Goal: Information Seeking & Learning: Learn about a topic

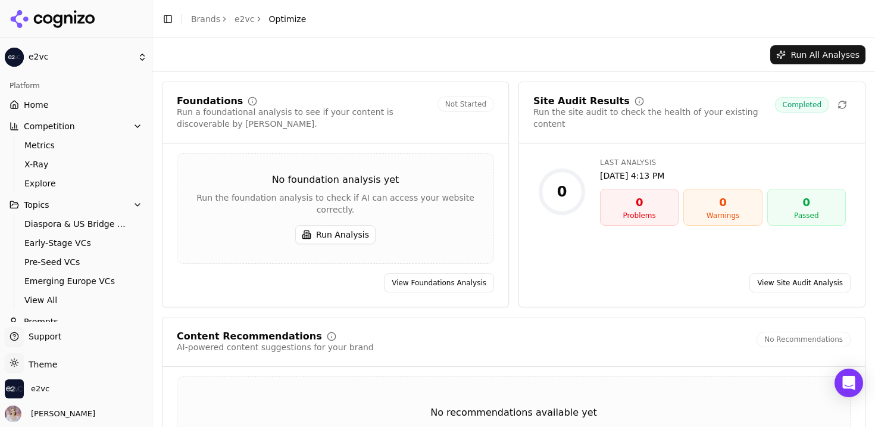
scroll to position [78, 0]
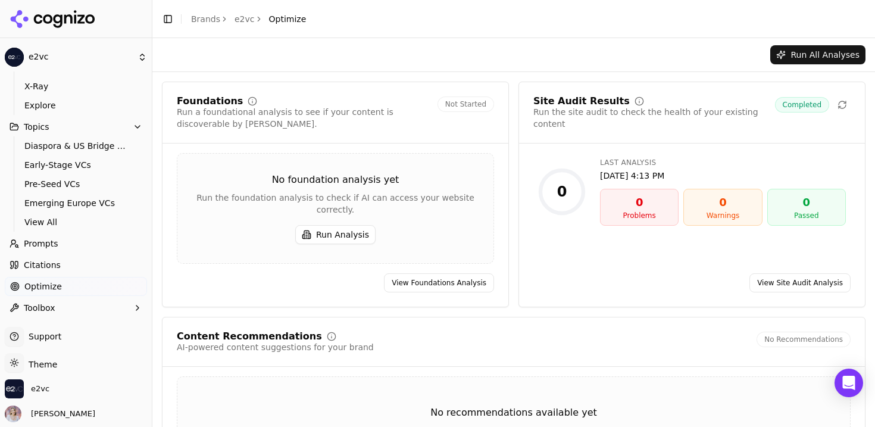
click at [796, 273] on link "View Site Audit Analysis" at bounding box center [800, 282] width 101 height 19
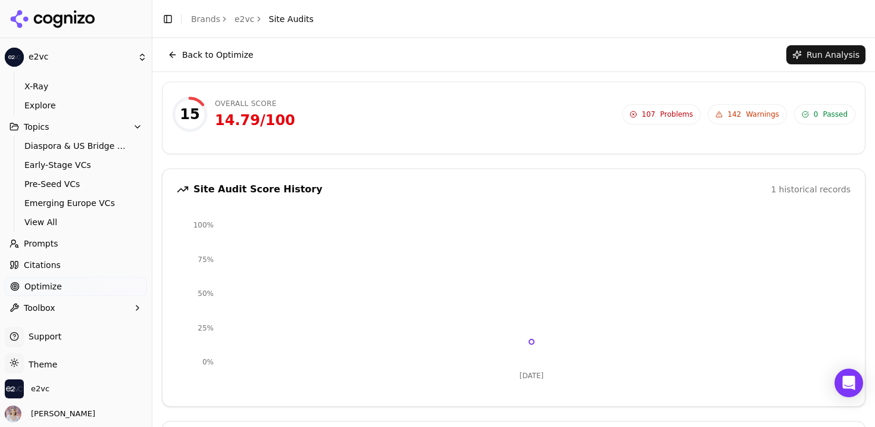
click at [177, 51] on button "Back to Optimize" at bounding box center [211, 54] width 98 height 19
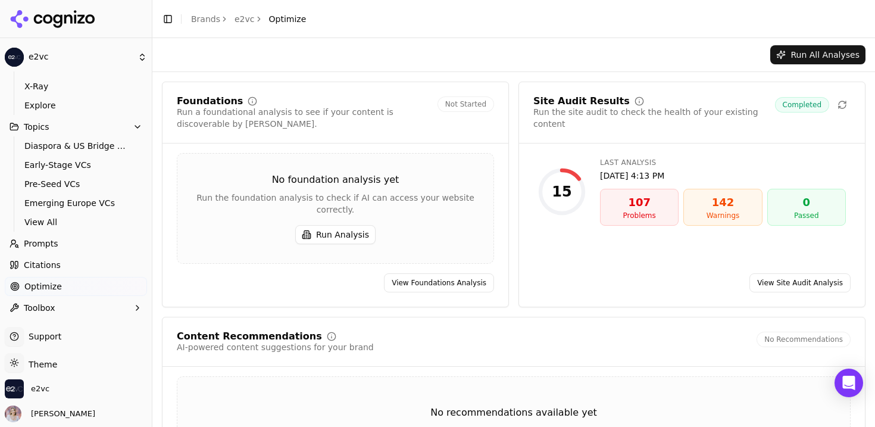
click at [323, 227] on button "Run Analysis" at bounding box center [335, 234] width 80 height 19
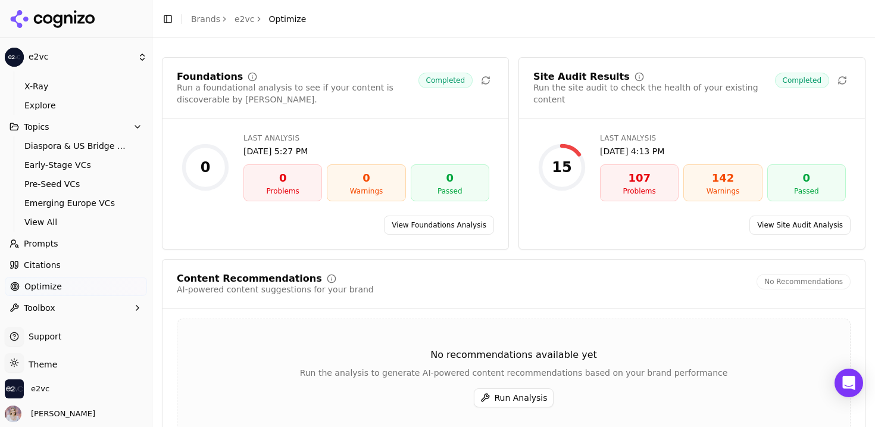
scroll to position [87, 0]
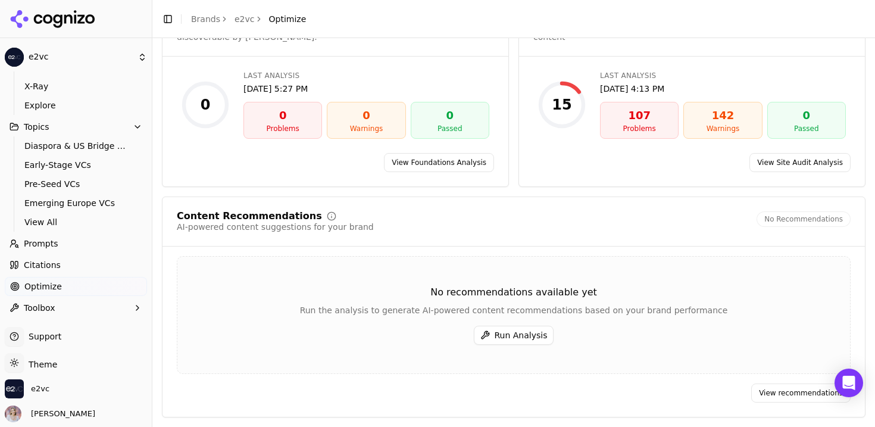
click at [488, 331] on button "Run Analysis" at bounding box center [514, 335] width 80 height 19
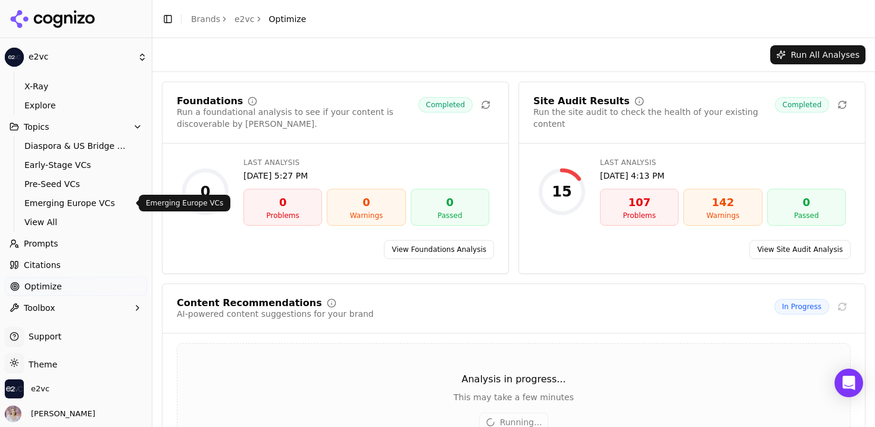
scroll to position [0, 0]
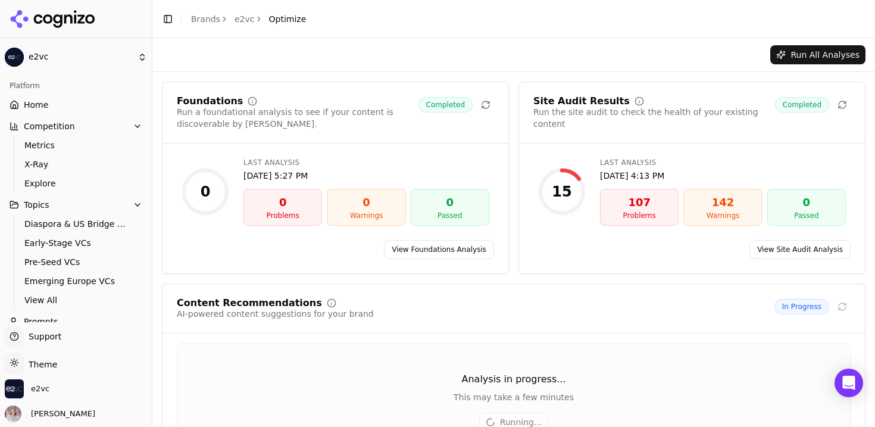
click at [79, 107] on link "Home" at bounding box center [76, 104] width 142 height 19
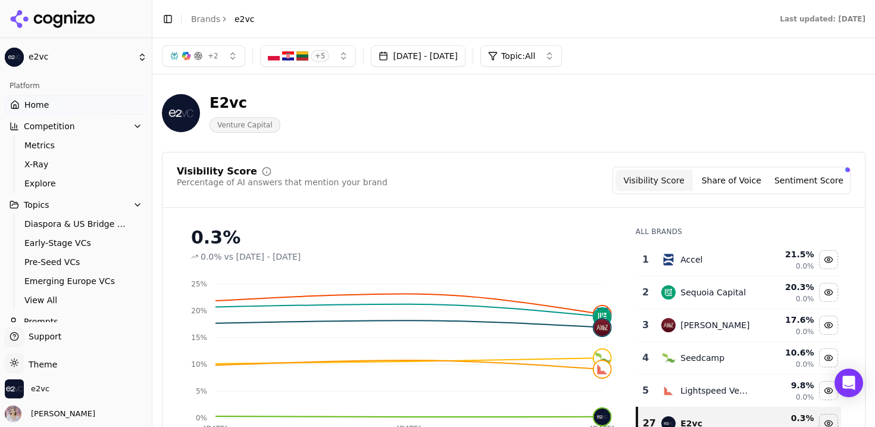
click at [221, 102] on div "E2vc" at bounding box center [245, 102] width 71 height 19
click at [223, 105] on div "E2vc" at bounding box center [245, 102] width 71 height 19
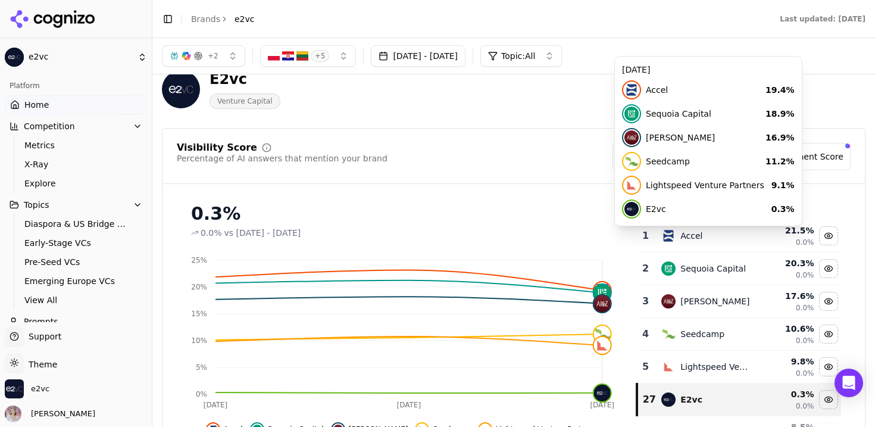
scroll to position [20, 0]
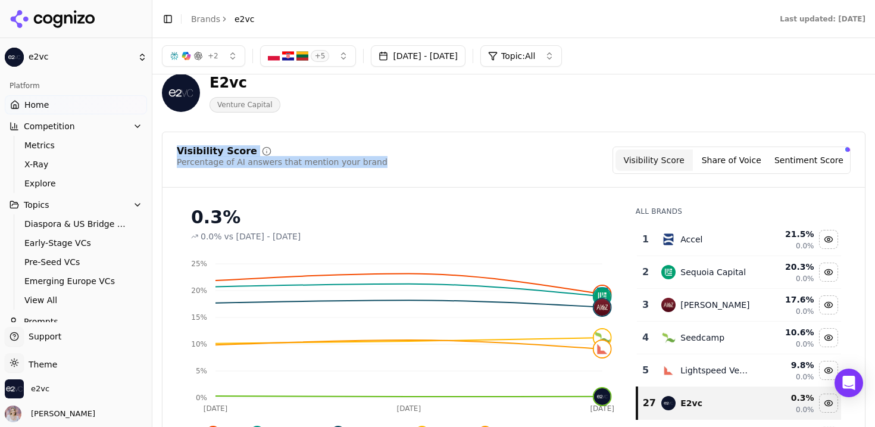
drag, startPoint x: 384, startPoint y: 165, endPoint x: 169, endPoint y: 151, distance: 216.0
click at [169, 151] on div "Visibility Score Percentage of AI answers that mention your brand Visibility Sc…" at bounding box center [514, 166] width 703 height 41
copy div "Visibility Score Percentage of AI answers that mention your brand"
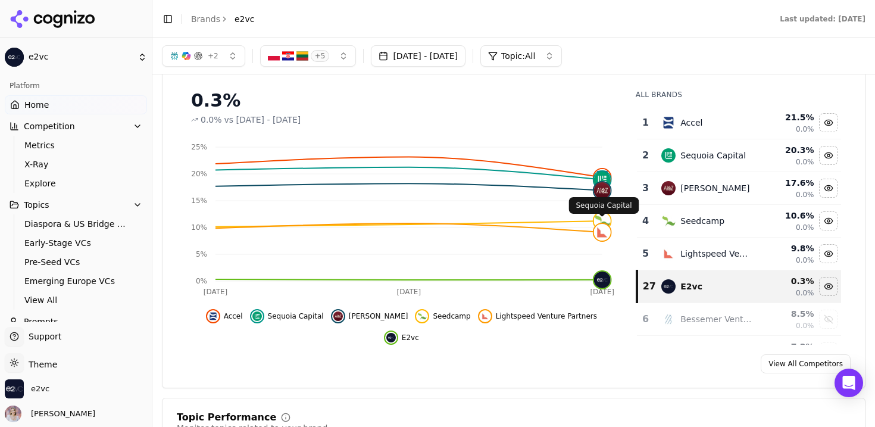
scroll to position [0, 0]
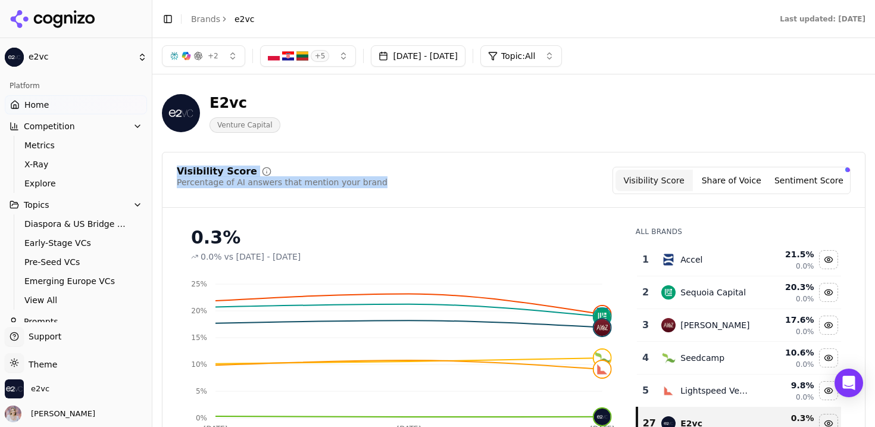
click at [466, 61] on button "[DATE] - [DATE]" at bounding box center [418, 55] width 95 height 21
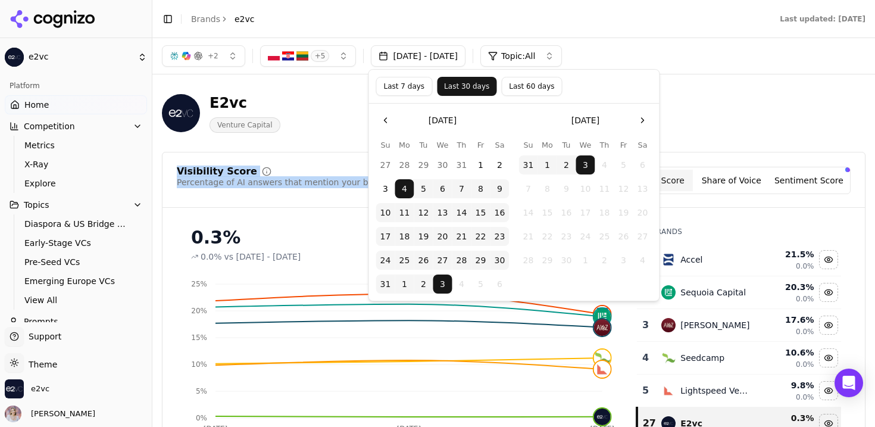
click at [510, 83] on button "Last 60 days" at bounding box center [531, 86] width 61 height 19
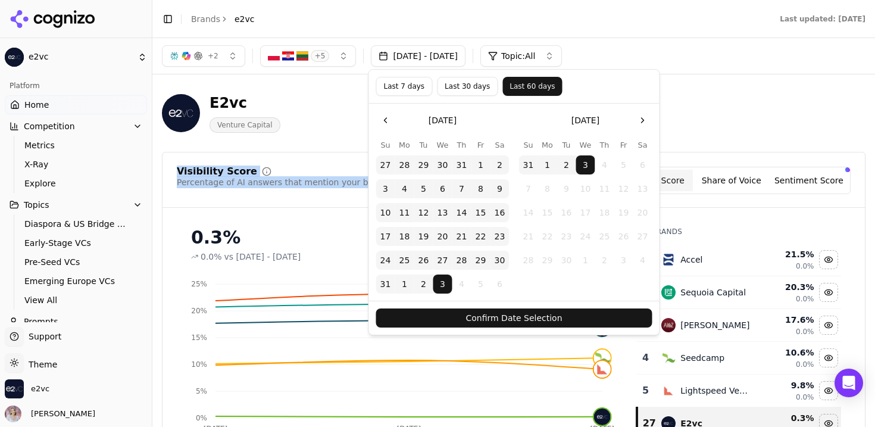
click at [493, 317] on button "Confirm Date Selection" at bounding box center [514, 317] width 276 height 19
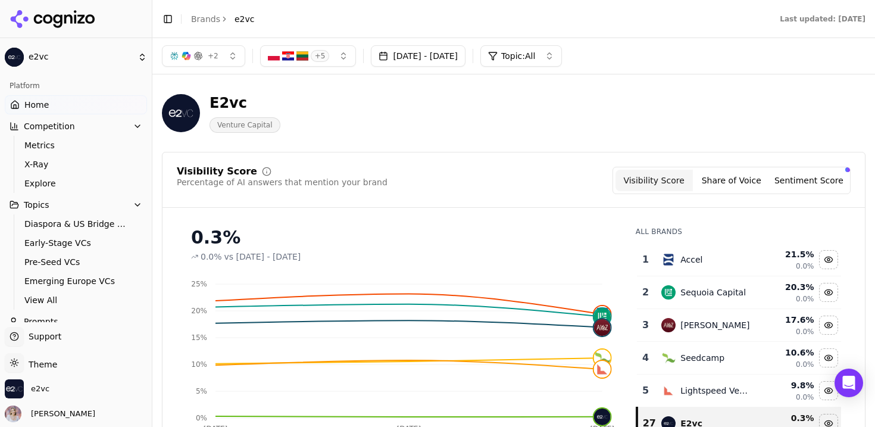
click at [466, 51] on button "Jul 05, 2025 - Sep 03, 2025" at bounding box center [418, 55] width 95 height 21
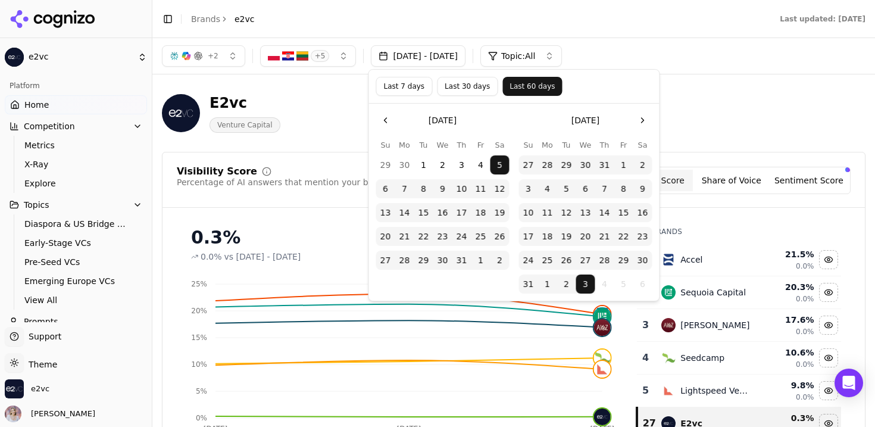
click at [336, 104] on div "E2vc Venture Capital" at bounding box center [429, 112] width 534 height 39
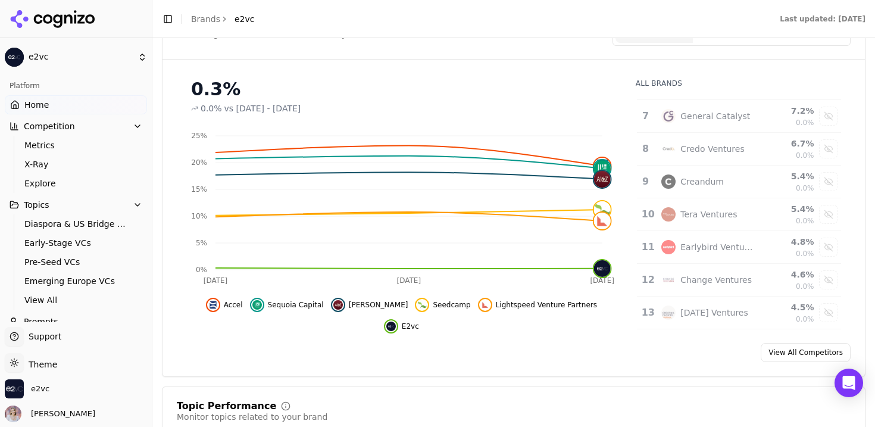
scroll to position [224, 0]
drag, startPoint x: 679, startPoint y: 148, endPoint x: 813, endPoint y: 143, distance: 133.4
click at [813, 143] on tr "8 Credo Ventures 6.7 % 0.0%" at bounding box center [739, 149] width 204 height 33
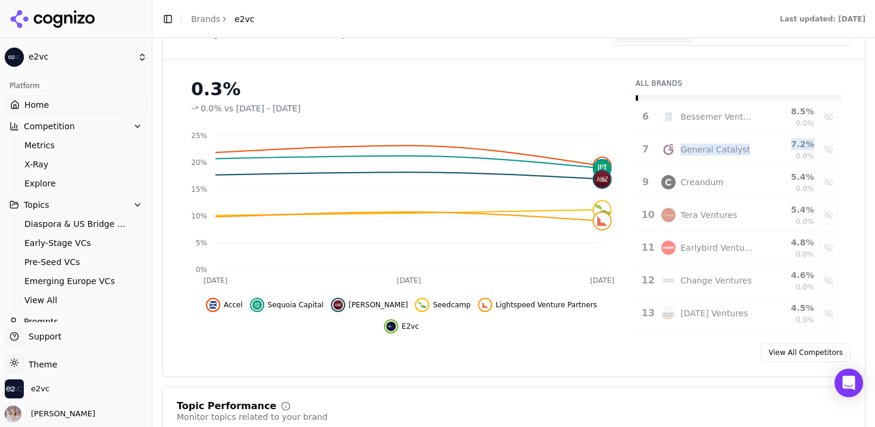
copy tr "Credo Ventures 6.7 %"
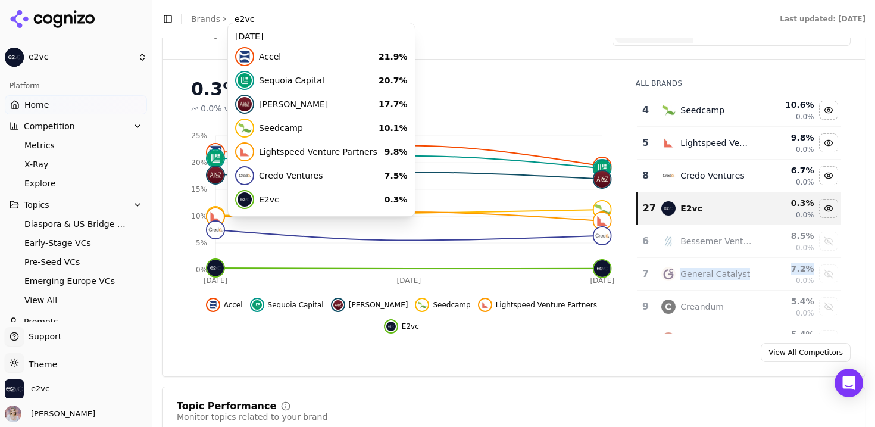
scroll to position [0, 0]
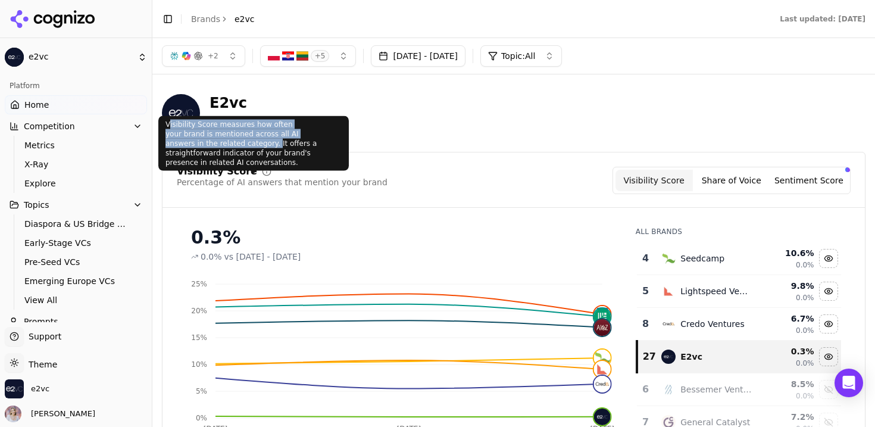
drag, startPoint x: 168, startPoint y: 123, endPoint x: 197, endPoint y: 145, distance: 36.2
click at [198, 145] on div "Visibility Score measures how often your brand is mentioned across all AI answe…" at bounding box center [253, 143] width 191 height 55
copy div "isibility Score measures how often your brand is mentioned across all AI answer…"
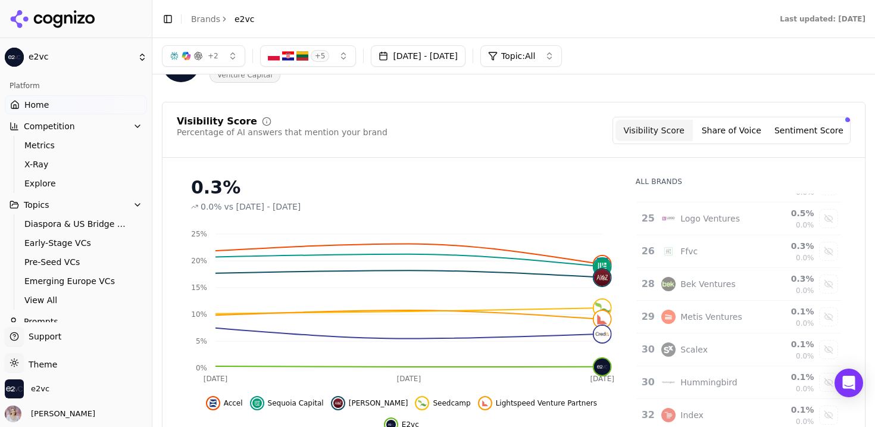
scroll to position [81, 0]
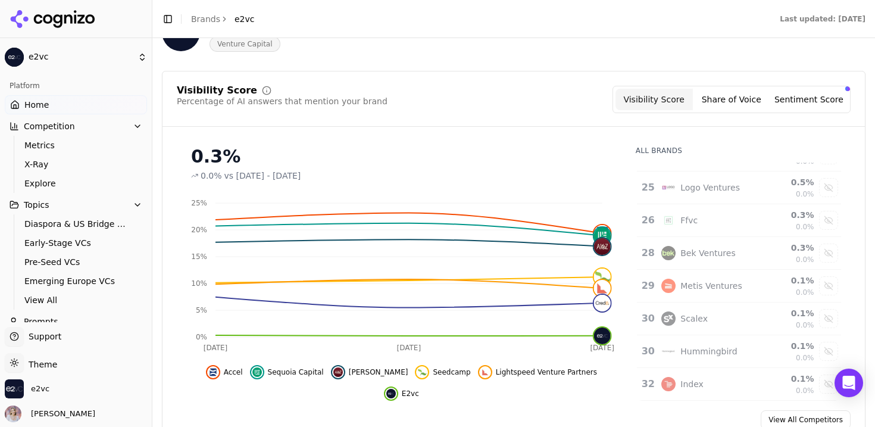
click at [735, 105] on button "Share of Voice" at bounding box center [731, 99] width 77 height 21
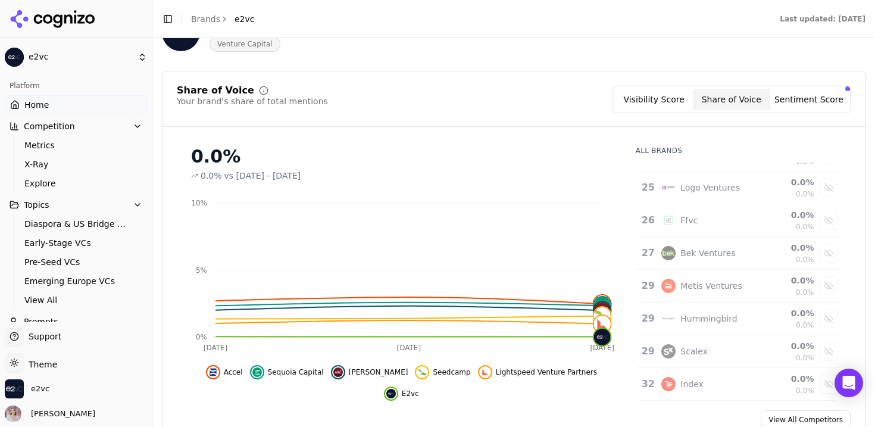
scroll to position [779, 0]
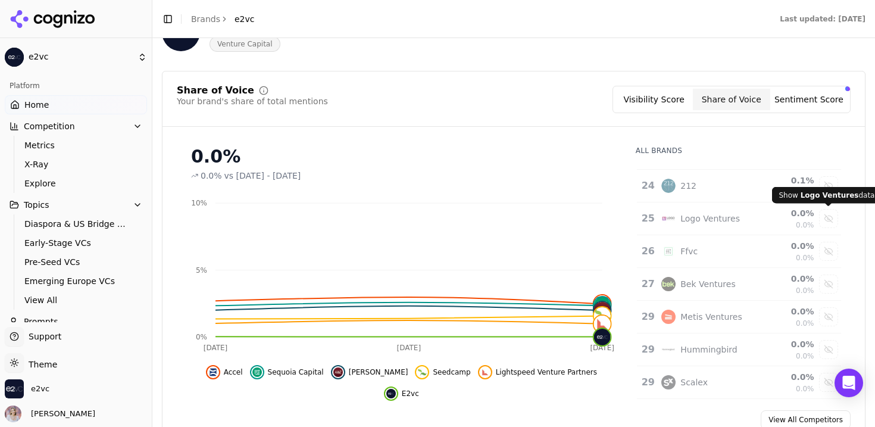
click at [829, 223] on div "Show logo ventures data" at bounding box center [829, 219] width 18 height 18
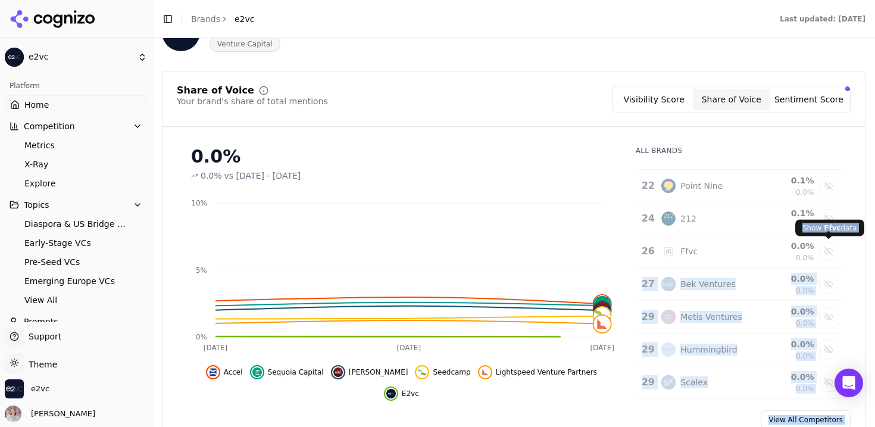
click at [829, 243] on body "e2vc Platform Home Competition Metrics X-Ray Explore Topics Diaspora & US Bridg…" at bounding box center [437, 213] width 875 height 427
click at [830, 252] on div "Show ffvc data" at bounding box center [829, 251] width 18 height 18
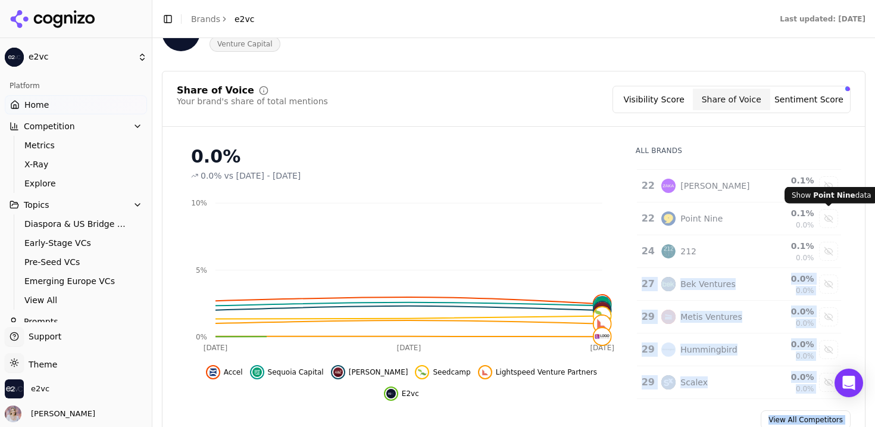
click at [827, 226] on div "Show point nine data" at bounding box center [829, 219] width 18 height 18
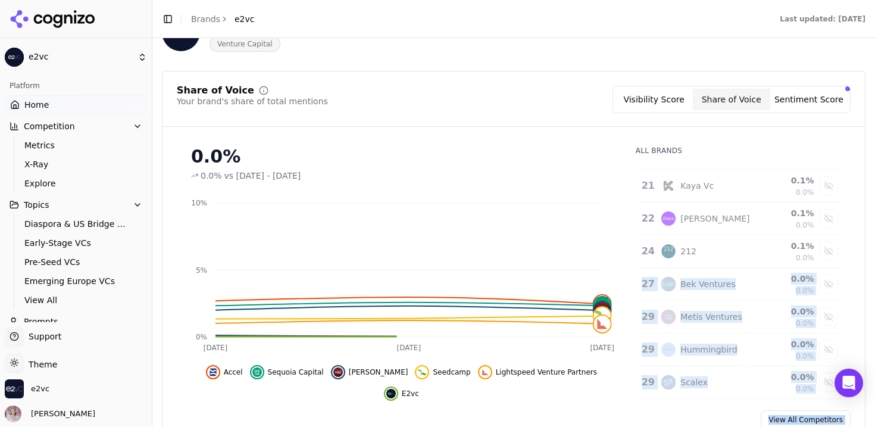
scroll to position [777, 0]
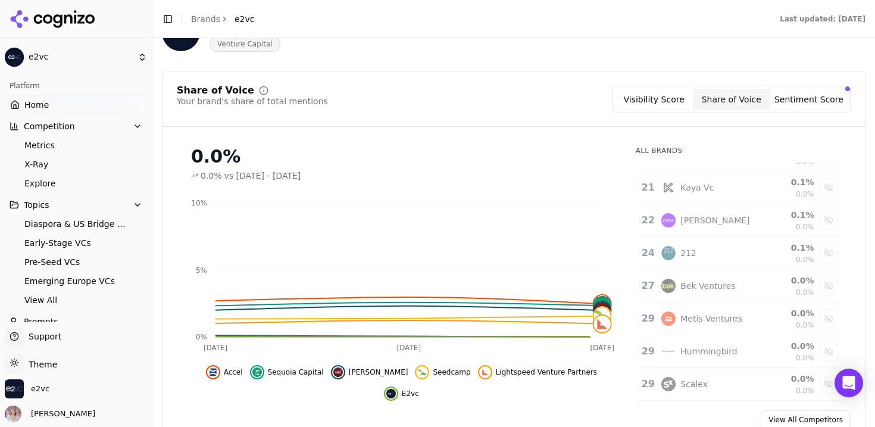
click at [830, 231] on td "Data table" at bounding box center [829, 220] width 24 height 33
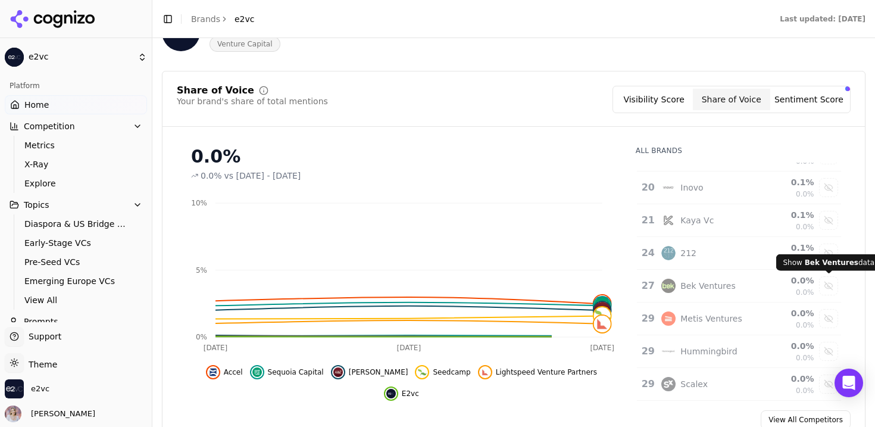
click at [829, 282] on div "Show bek ventures data" at bounding box center [829, 286] width 18 height 18
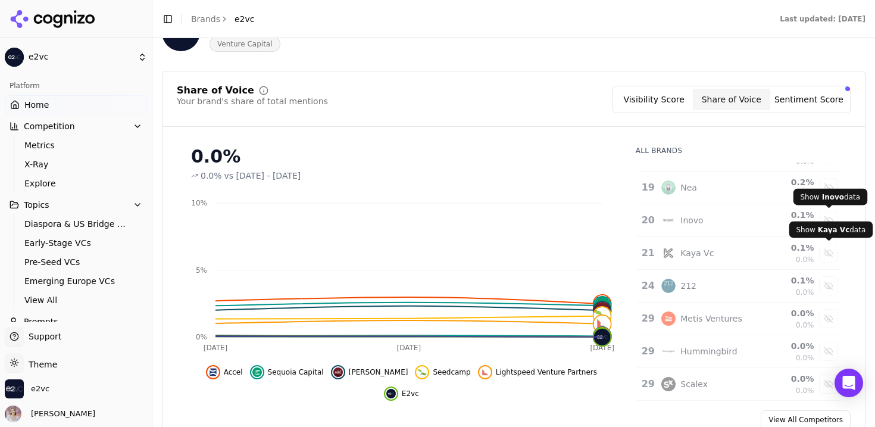
click at [829, 219] on div "Show inovo data" at bounding box center [829, 220] width 18 height 18
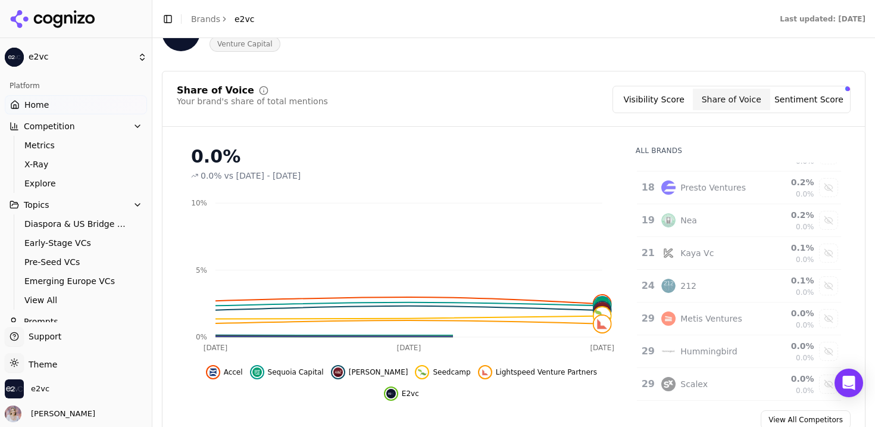
drag, startPoint x: 684, startPoint y: 101, endPoint x: 707, endPoint y: 139, distance: 45.1
click at [683, 101] on button "Visibility Score" at bounding box center [654, 99] width 77 height 21
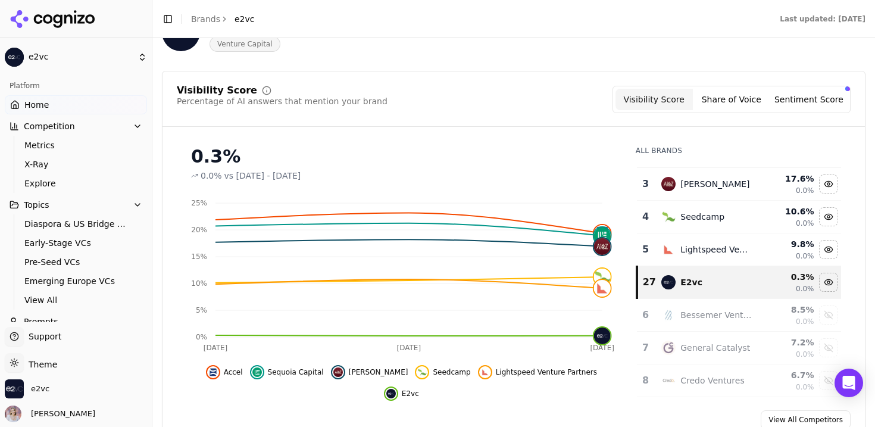
scroll to position [0, 0]
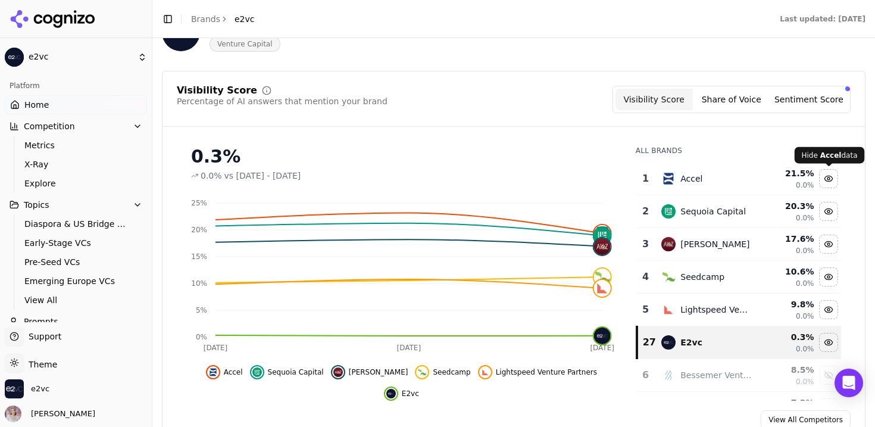
click at [831, 183] on div "Hide accel data" at bounding box center [829, 179] width 18 height 18
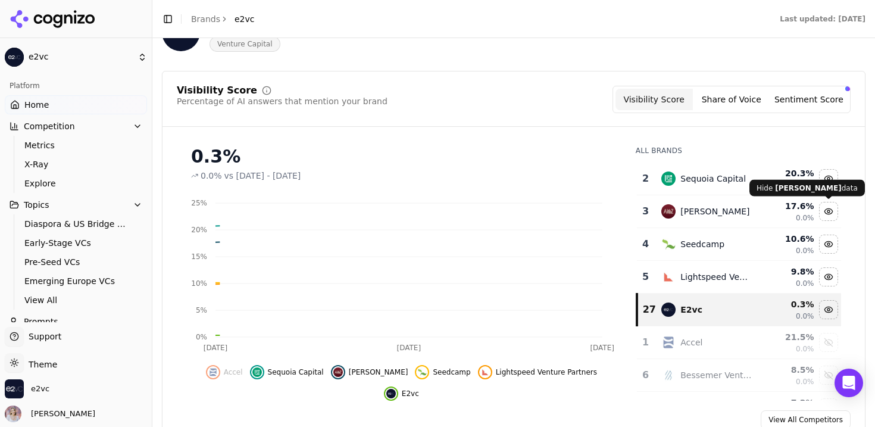
click at [831, 217] on div "Hide andreessen horowitz data" at bounding box center [829, 211] width 18 height 18
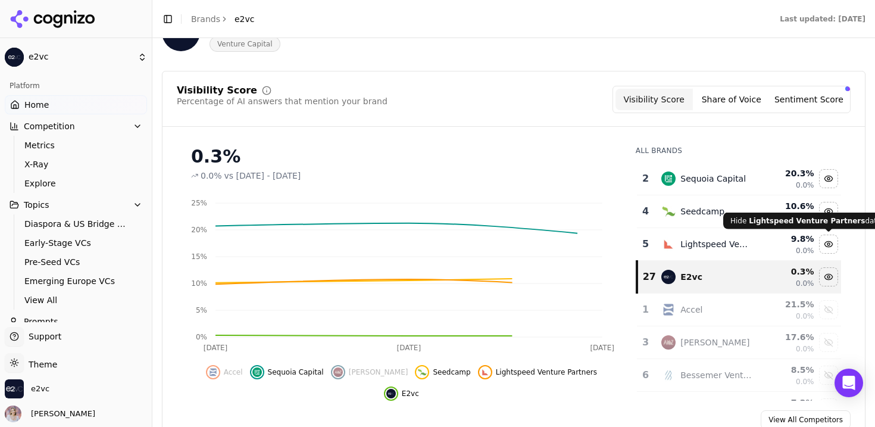
click at [829, 237] on div "Hide lightspeed venture partners data" at bounding box center [829, 244] width 18 height 18
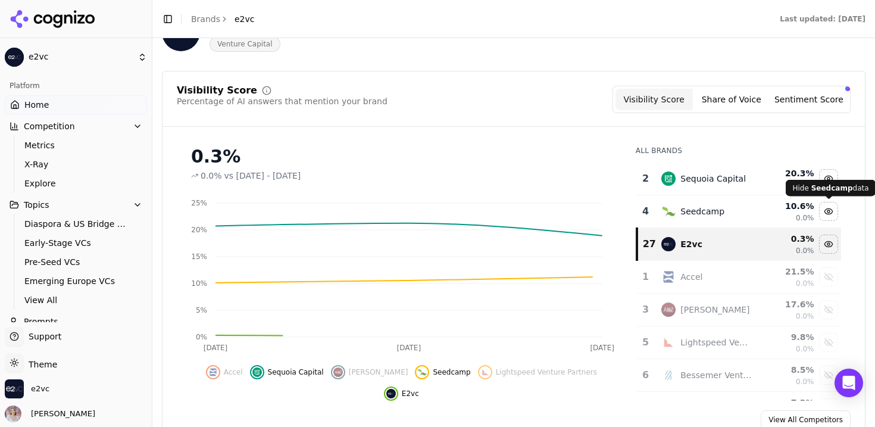
click at [829, 207] on div "Hide seedcamp data" at bounding box center [829, 211] width 18 height 18
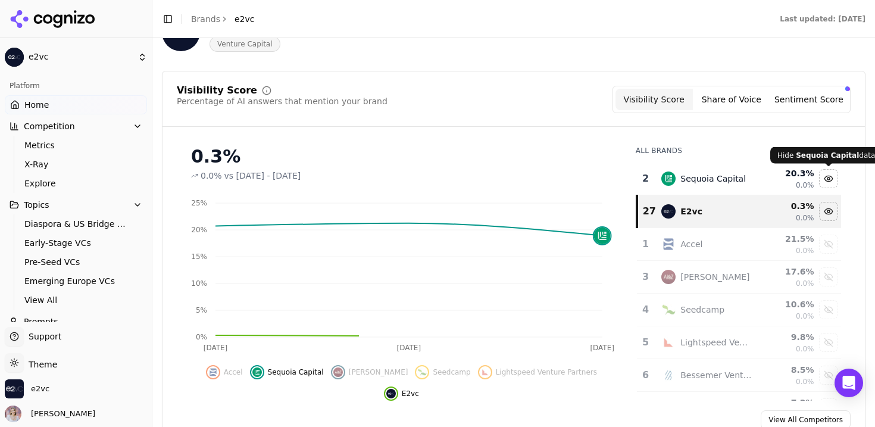
click at [829, 177] on div "Hide sequoia capital data" at bounding box center [829, 179] width 18 height 18
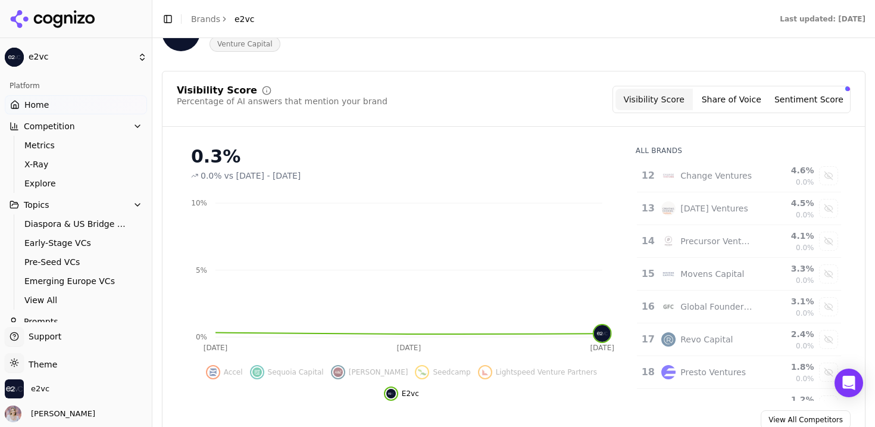
scroll to position [474, 0]
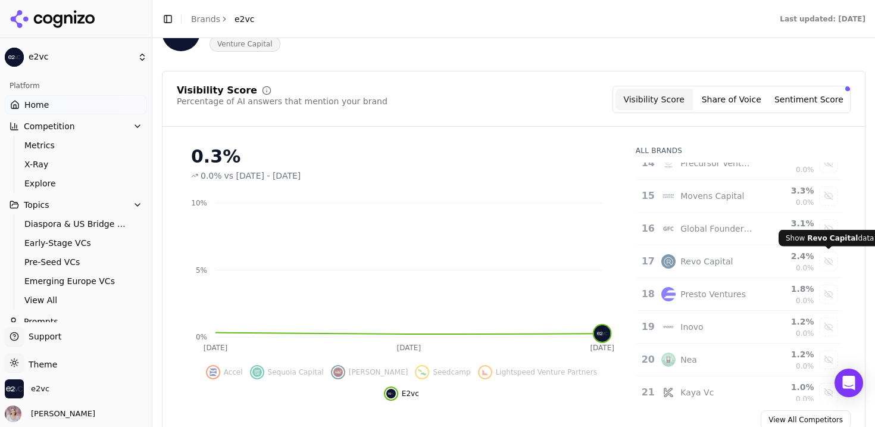
click at [828, 259] on div "Show revo capital data" at bounding box center [829, 261] width 18 height 18
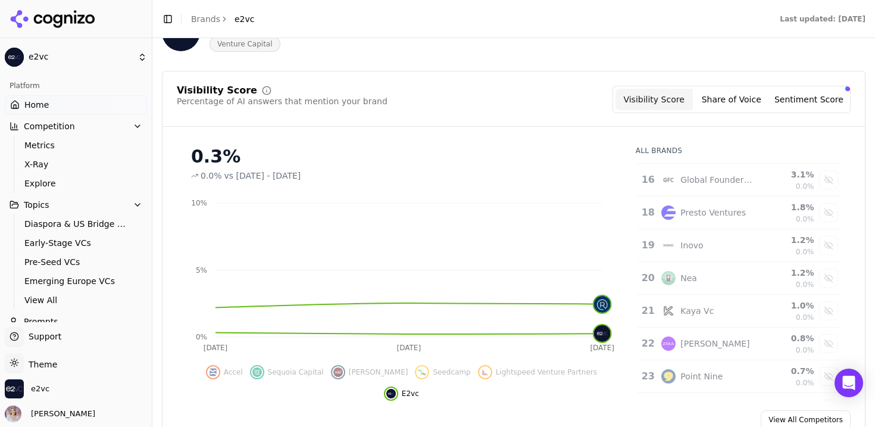
scroll to position [556, 0]
click at [826, 241] on div "Show inovo data" at bounding box center [829, 245] width 18 height 18
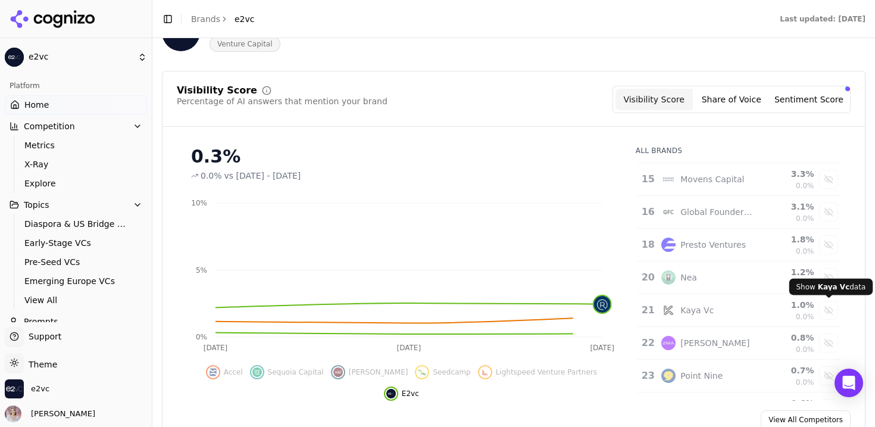
click at [829, 306] on div "Show kaya vc data" at bounding box center [829, 310] width 18 height 18
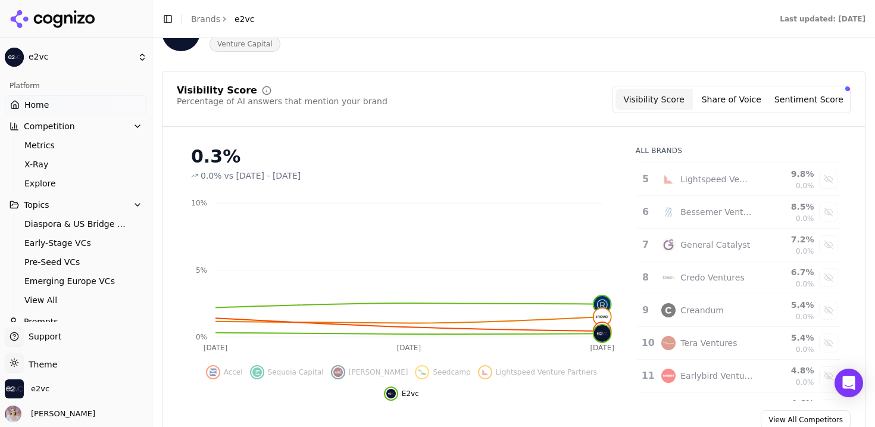
scroll to position [262, 0]
click at [826, 279] on div "Show credo ventures data" at bounding box center [829, 277] width 18 height 18
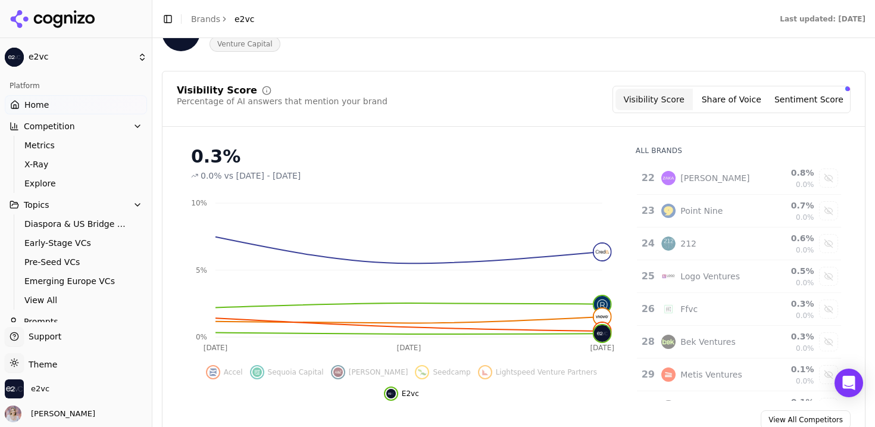
scroll to position [725, 0]
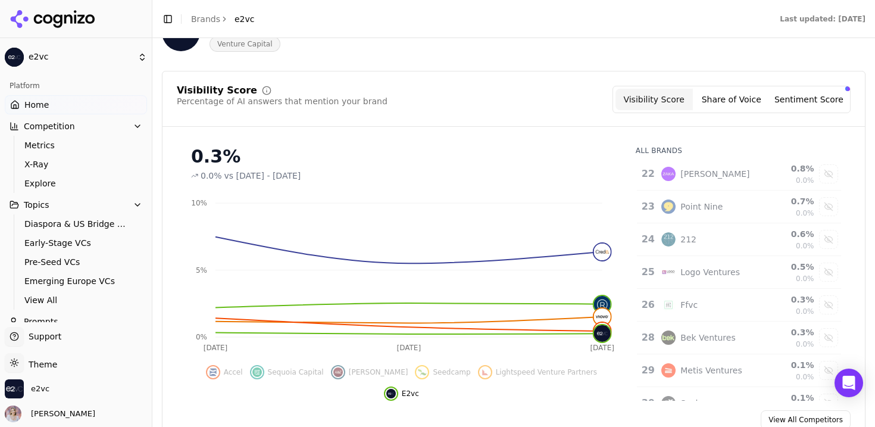
click at [828, 334] on div "Show bek ventures data" at bounding box center [829, 338] width 18 height 18
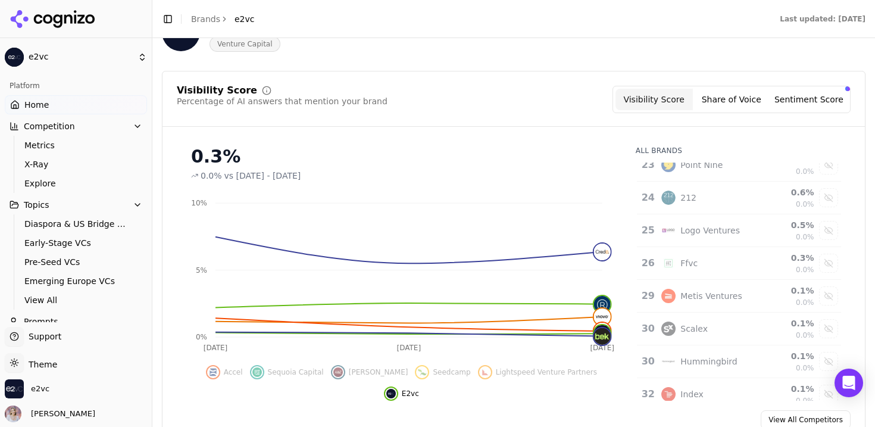
scroll to position [810, 0]
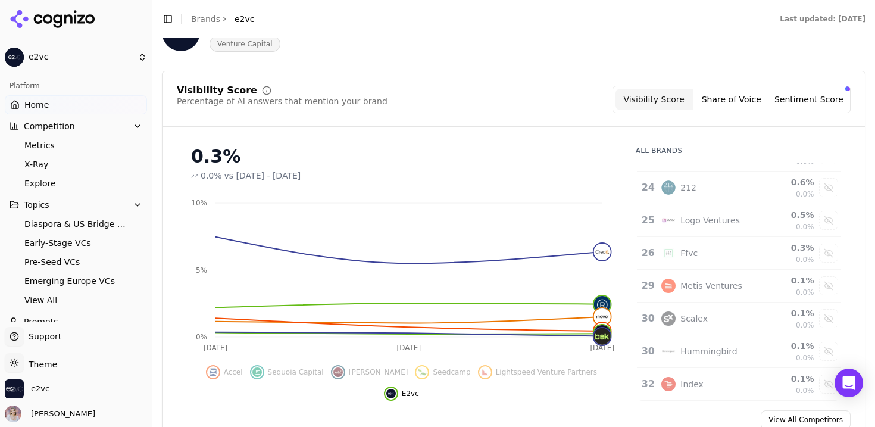
drag, startPoint x: 823, startPoint y: 351, endPoint x: 736, endPoint y: 170, distance: 200.8
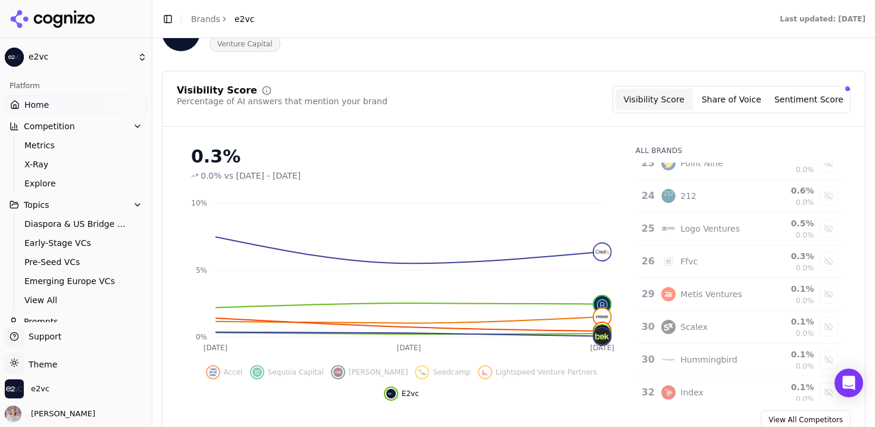
scroll to position [797, 0]
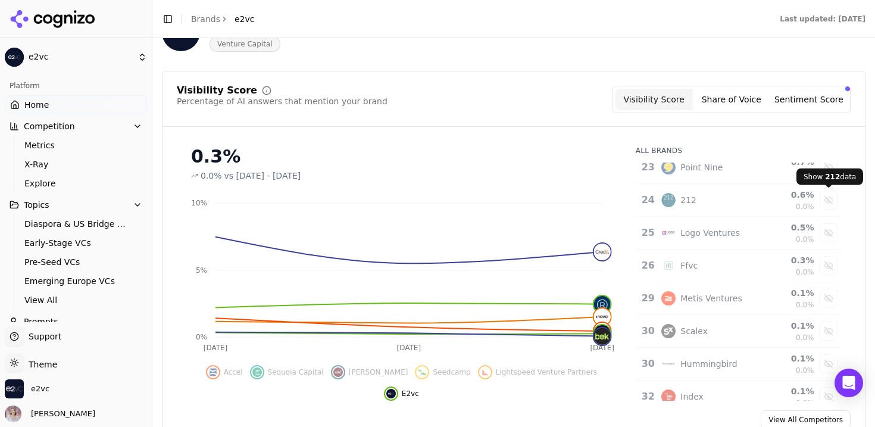
click at [820, 201] on div "Show 212 data" at bounding box center [829, 200] width 18 height 18
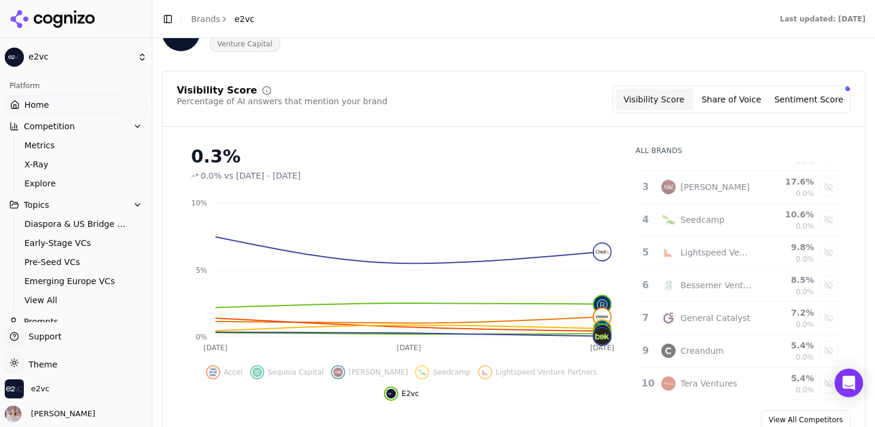
scroll to position [287, 0]
click at [826, 221] on div "Show seedcamp data" at bounding box center [829, 219] width 18 height 18
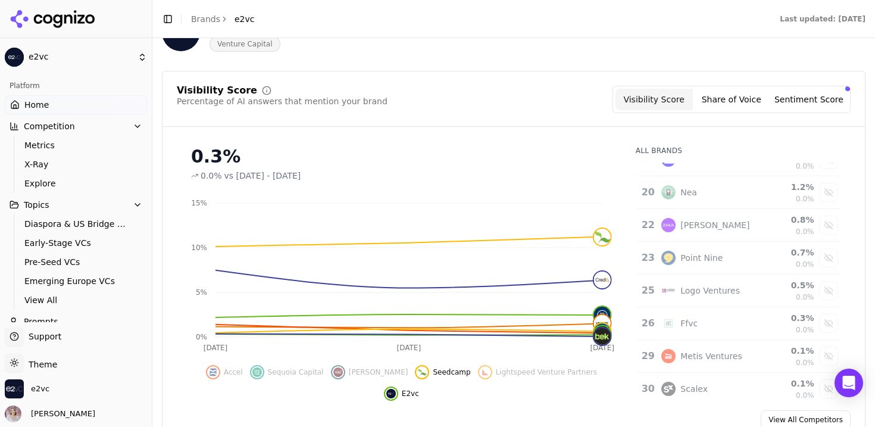
scroll to position [810, 0]
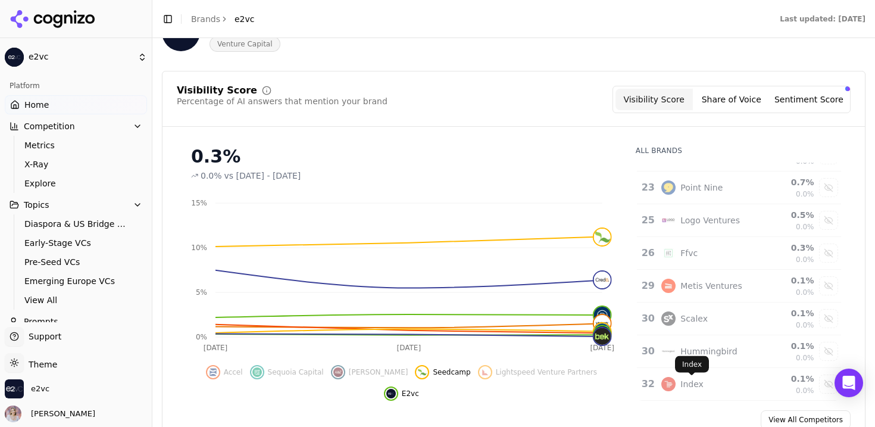
click at [691, 385] on div "Index" at bounding box center [692, 384] width 23 height 12
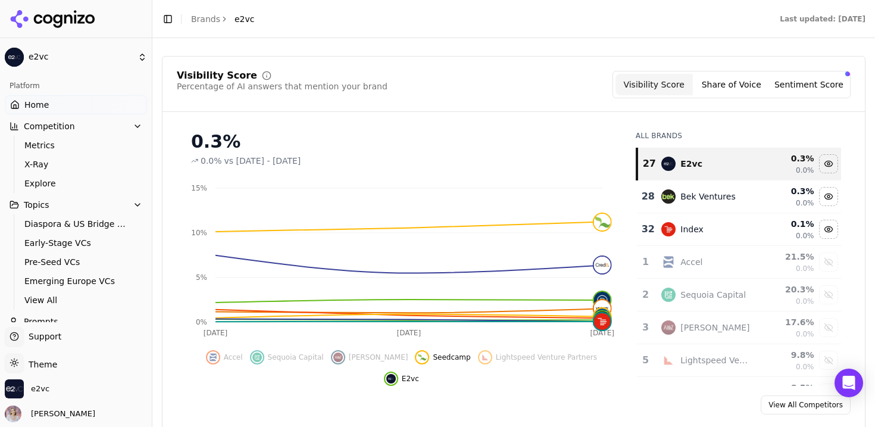
scroll to position [189, 0]
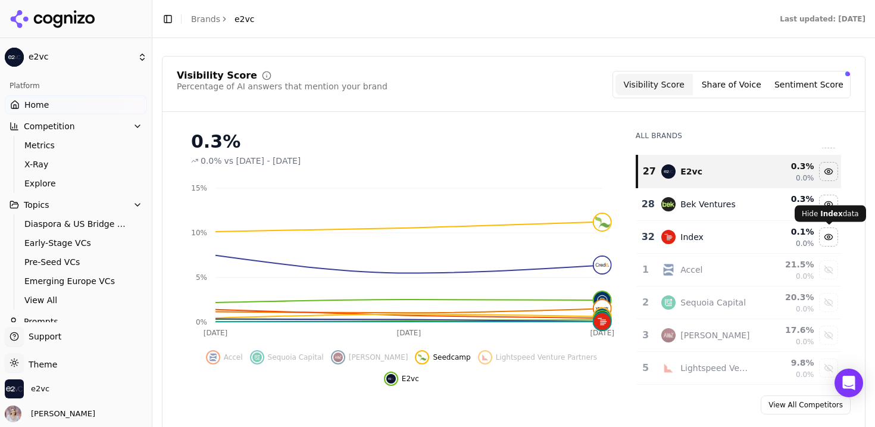
click at [825, 235] on div "Hide index data" at bounding box center [829, 237] width 18 height 18
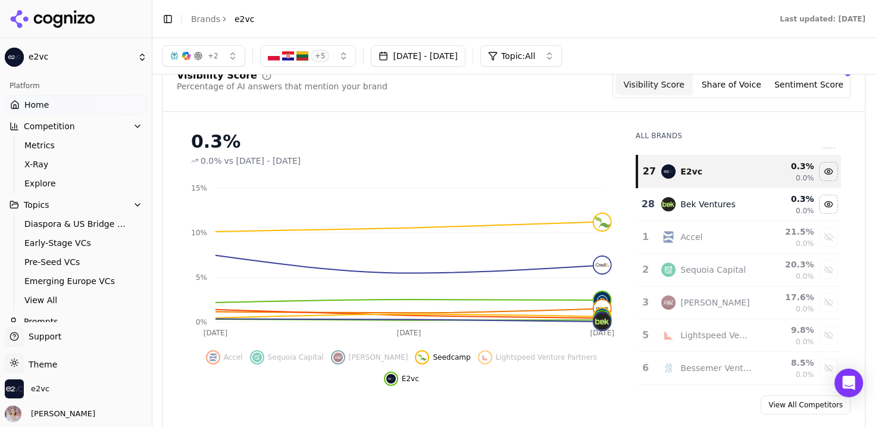
scroll to position [137, 0]
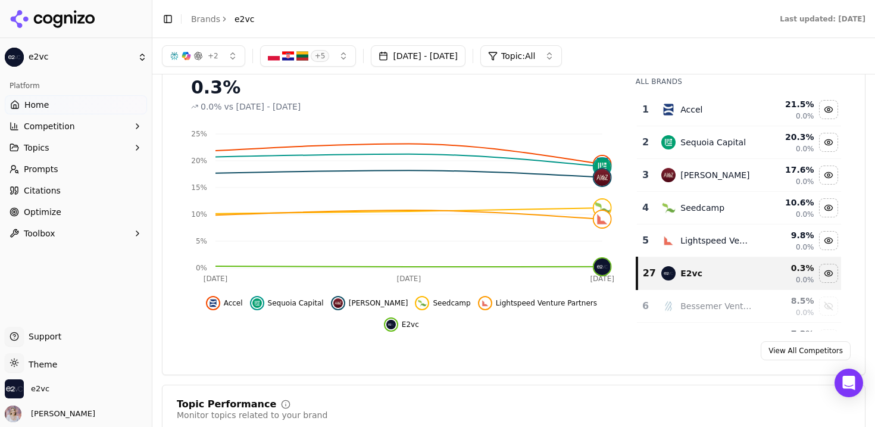
scroll to position [18, 0]
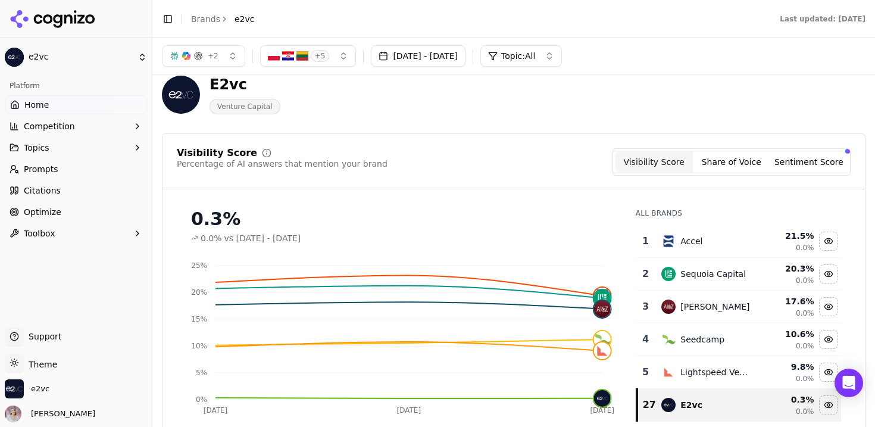
click at [742, 165] on button "Share of Voice" at bounding box center [731, 161] width 77 height 21
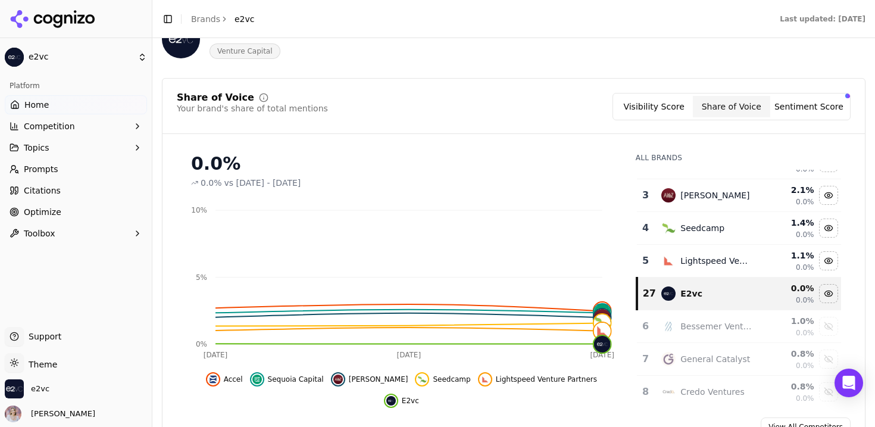
scroll to position [55, 0]
click at [825, 104] on button "Sentiment Score" at bounding box center [808, 106] width 77 height 21
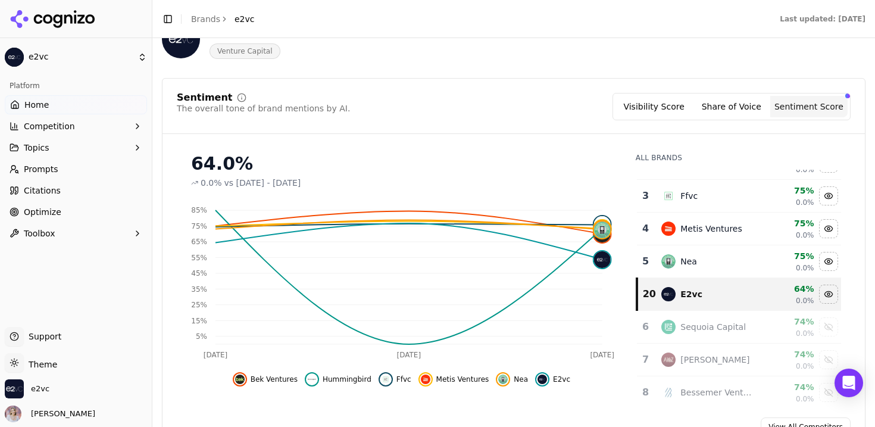
click at [849, 96] on div "button" at bounding box center [848, 95] width 5 height 5
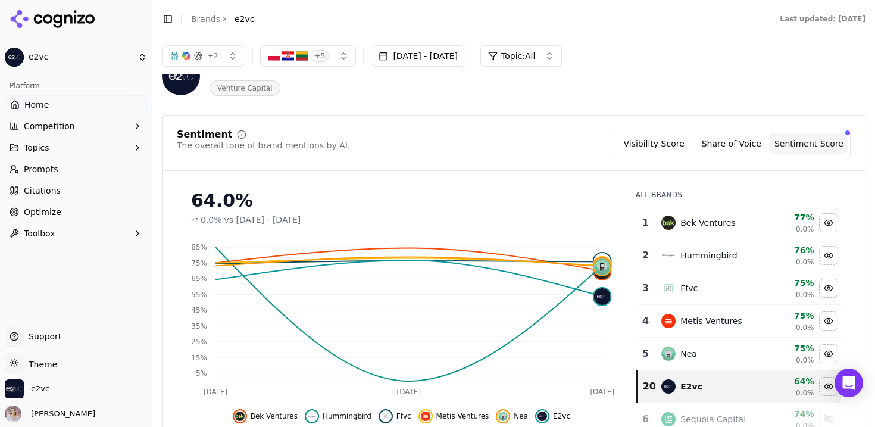
scroll to position [39, 0]
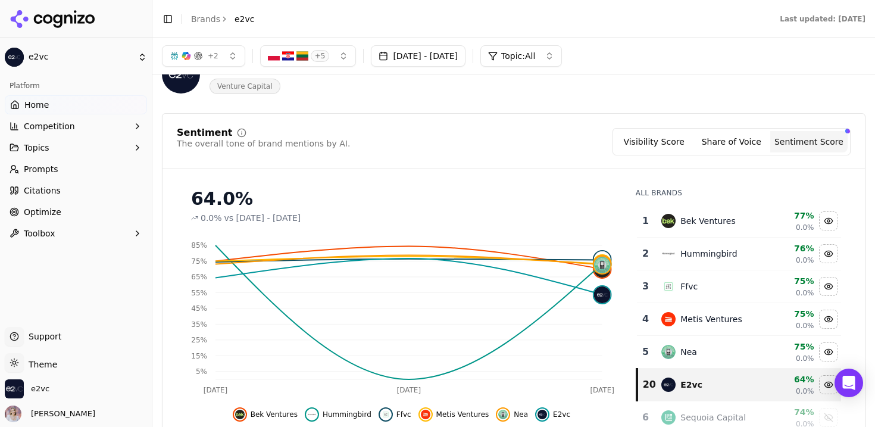
click at [722, 142] on button "Share of Voice" at bounding box center [731, 141] width 77 height 21
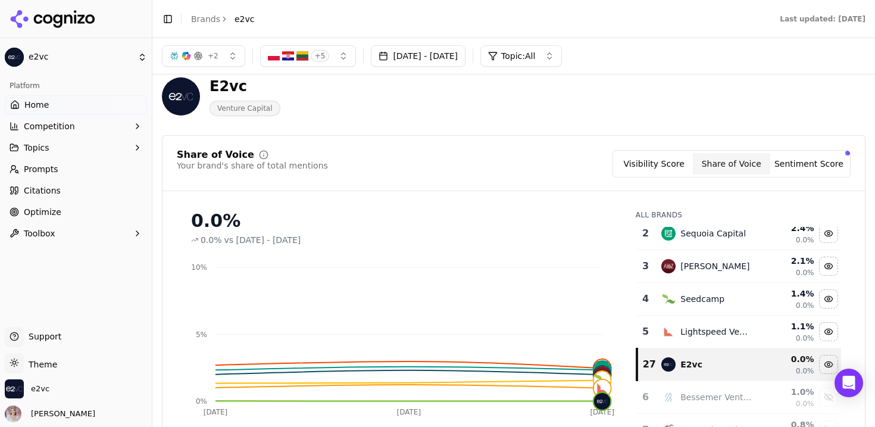
scroll to position [22, 0]
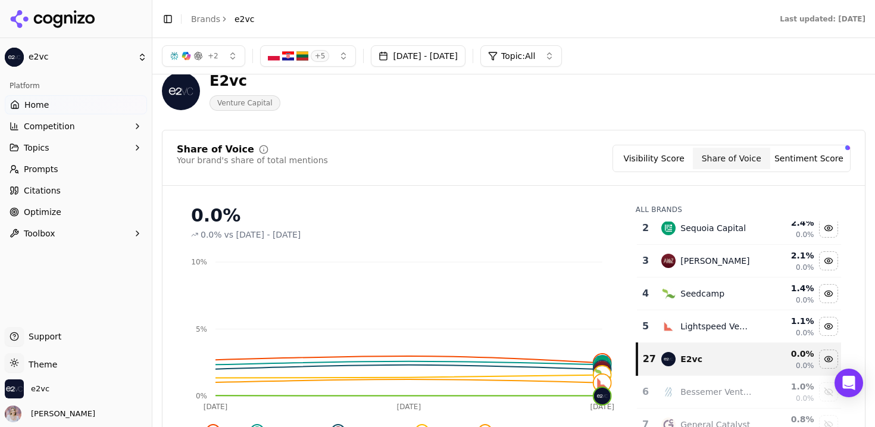
click at [305, 58] on img "button" at bounding box center [303, 56] width 12 height 12
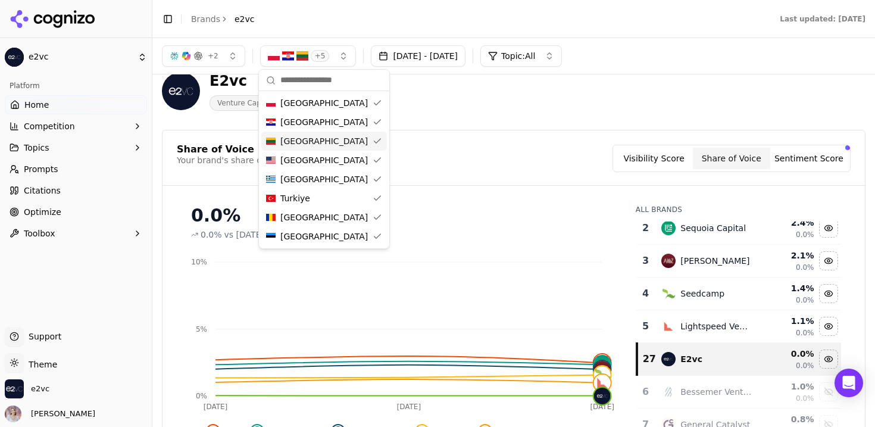
click at [493, 117] on div "E2vc Venture Capital" at bounding box center [514, 91] width 704 height 58
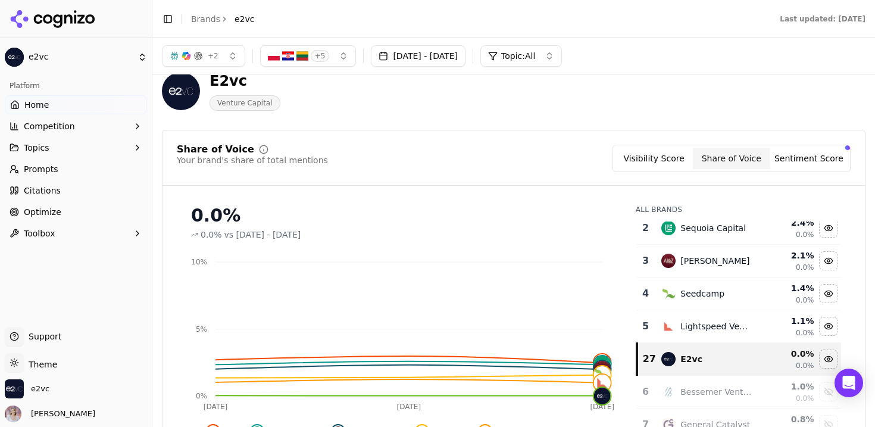
click at [204, 55] on div "+ 2" at bounding box center [194, 56] width 49 height 10
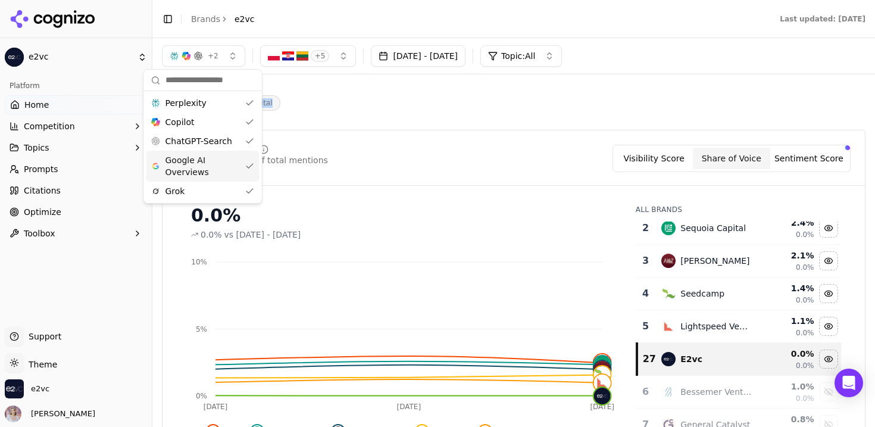
click at [358, 95] on div "E2vc Venture Capital" at bounding box center [429, 90] width 534 height 39
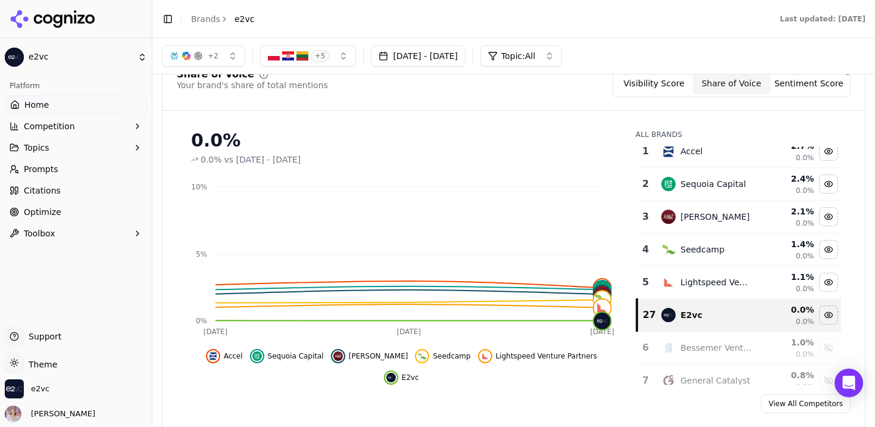
scroll to position [76, 0]
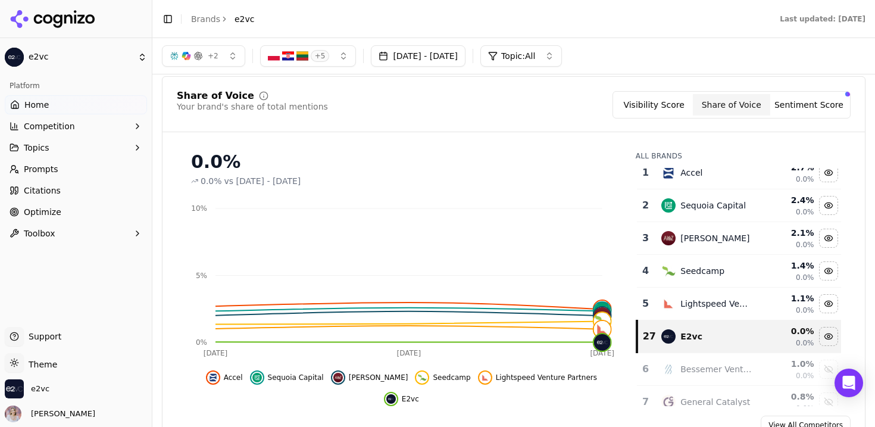
click at [799, 106] on button "Sentiment Score" at bounding box center [808, 104] width 77 height 21
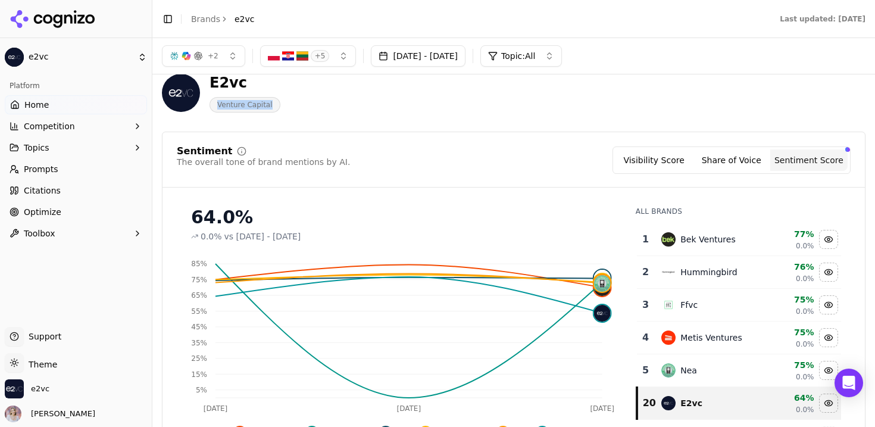
scroll to position [15, 0]
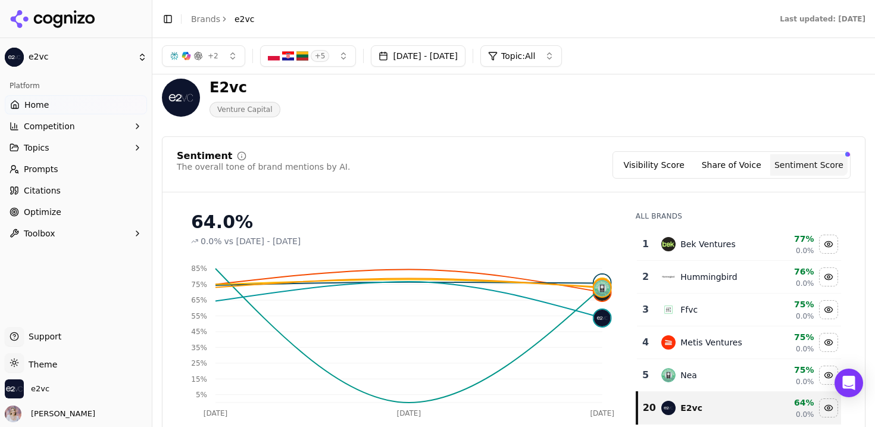
click at [298, 168] on div "The overall tone of brand mentions by AI." at bounding box center [263, 167] width 173 height 12
copy div "The overall tone of brand mentions by AI."
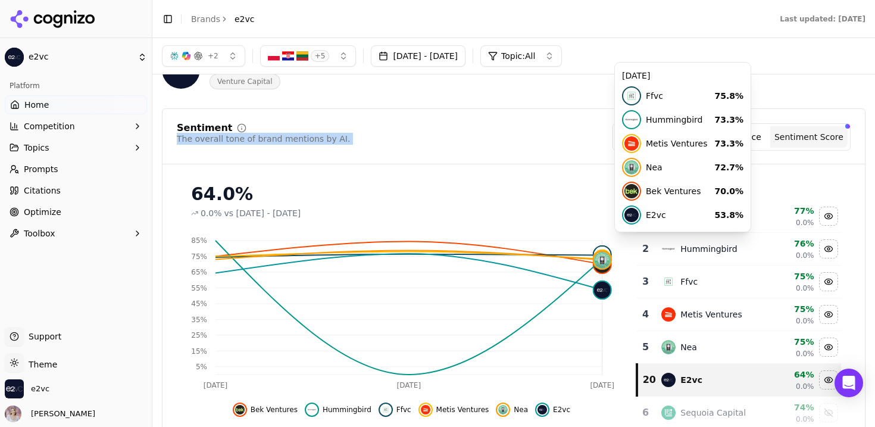
scroll to position [40, 0]
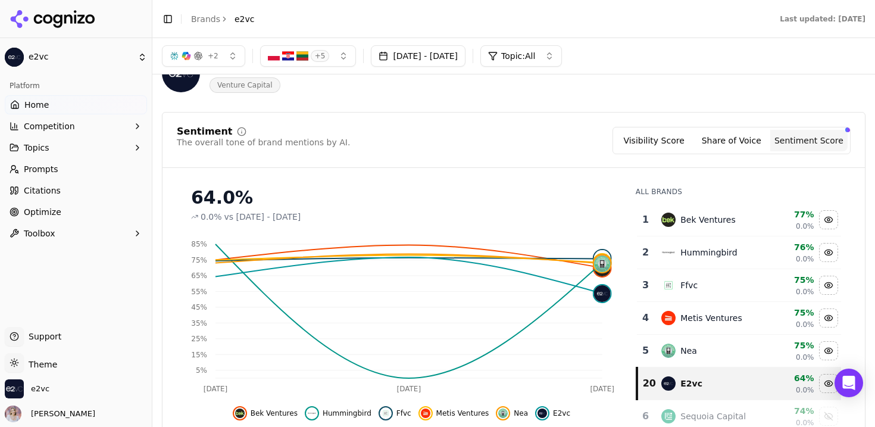
click at [559, 185] on div "64.0% 0.0% vs Jul 04, 2025 - Aug 03, 2025" at bounding box center [402, 199] width 450 height 45
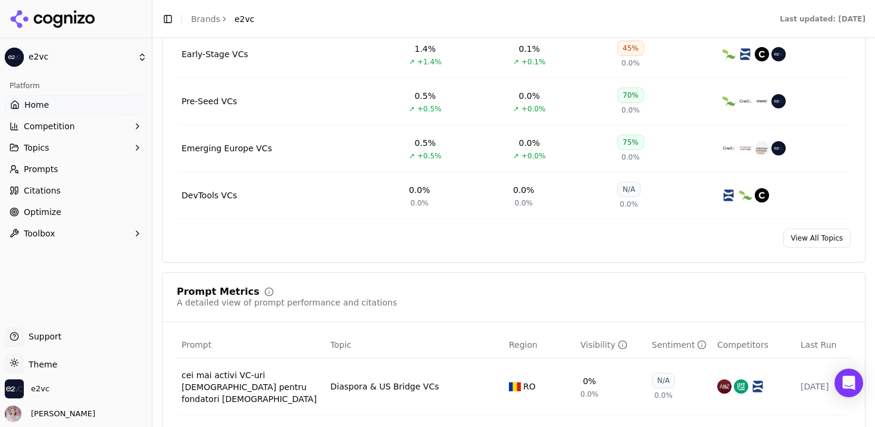
scroll to position [638, 0]
click at [804, 241] on link "View All Topics" at bounding box center [817, 236] width 67 height 19
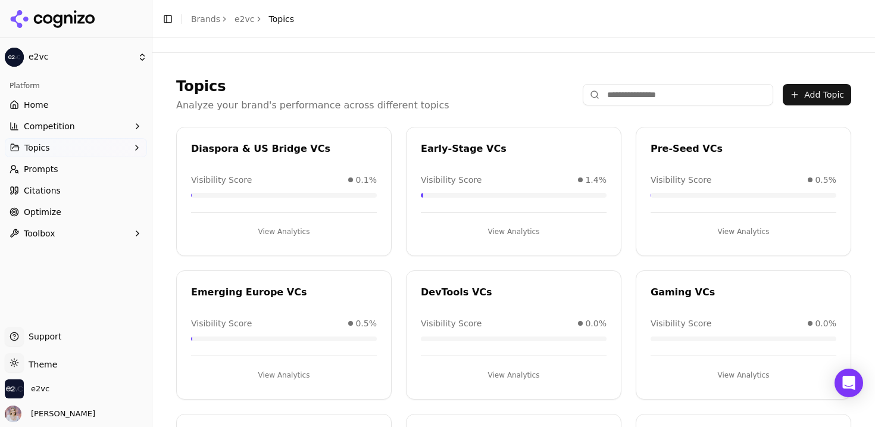
click at [806, 99] on button "Add Topic" at bounding box center [817, 94] width 68 height 21
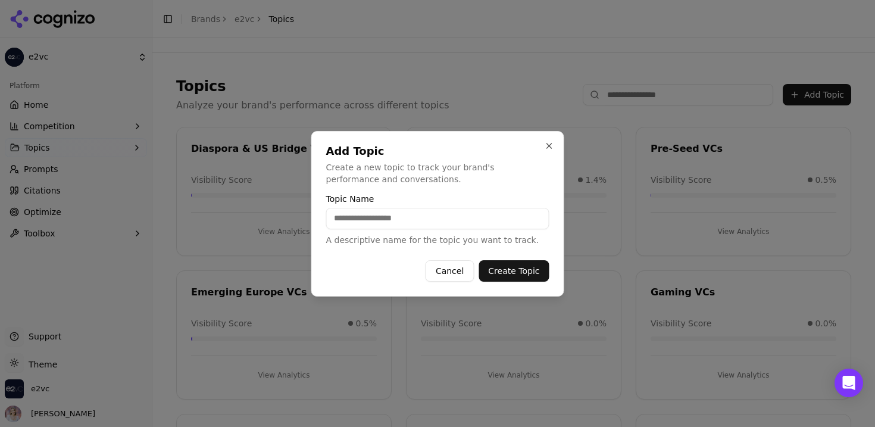
click at [461, 216] on input "Topic Name" at bounding box center [437, 218] width 223 height 21
type input "**********"
click at [535, 263] on button "Create Topic" at bounding box center [514, 270] width 70 height 21
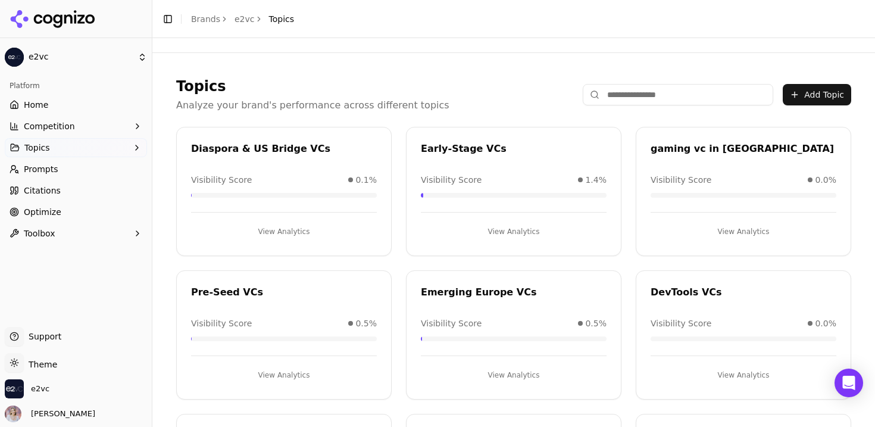
click at [731, 233] on button "View Analytics" at bounding box center [744, 231] width 186 height 19
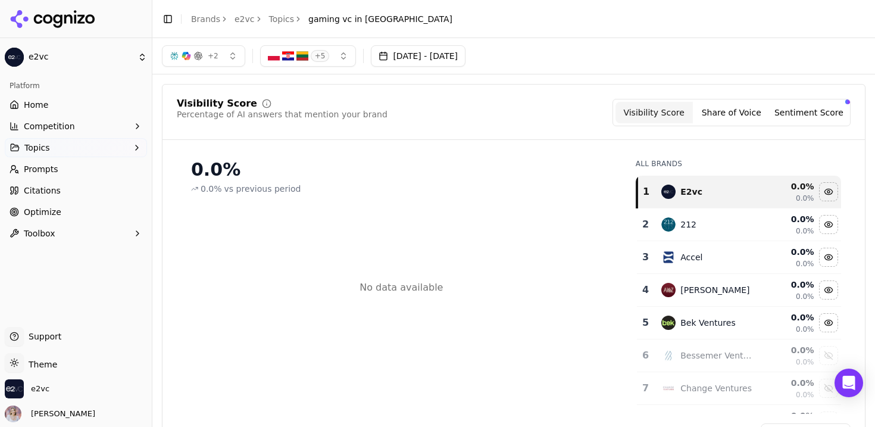
click at [283, 20] on link "Topics" at bounding box center [282, 19] width 26 height 12
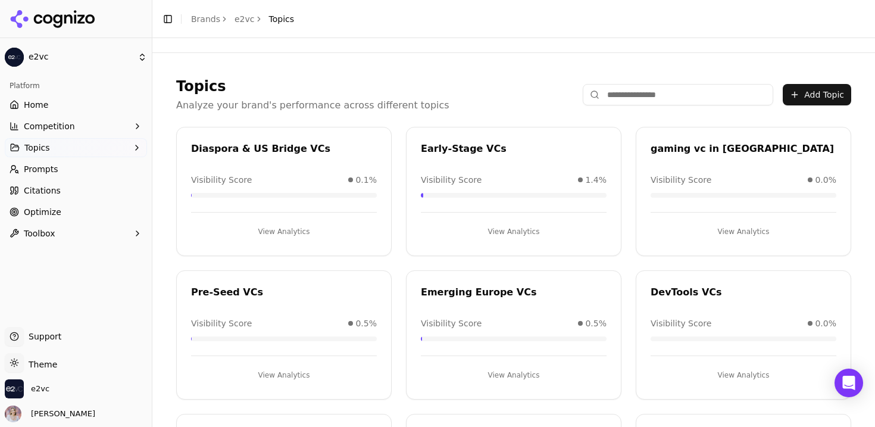
click at [236, 21] on link "e2vc" at bounding box center [245, 19] width 20 height 12
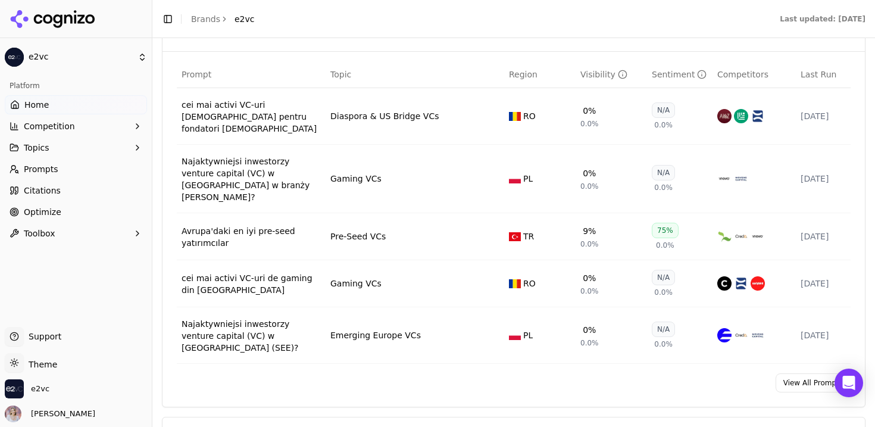
scroll to position [908, 0]
click at [263, 155] on div "Najaktywniejsi inwestorzy venture capital (VC) w [GEOGRAPHIC_DATA] w branży [PE…" at bounding box center [251, 179] width 139 height 48
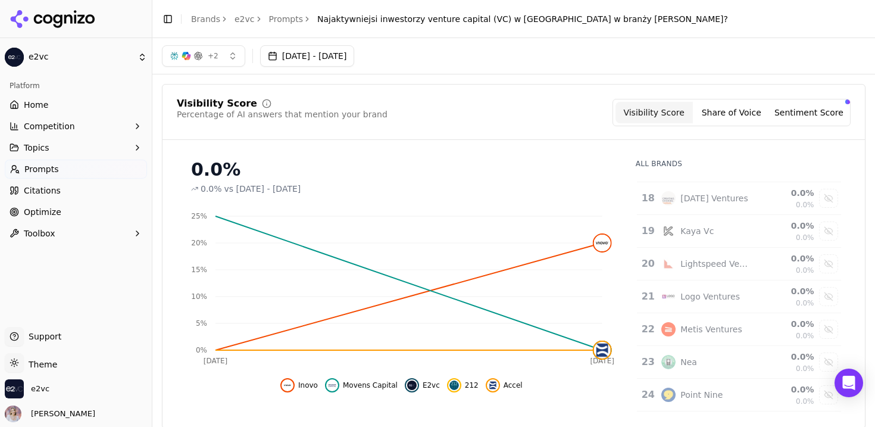
scroll to position [810, 0]
click at [289, 18] on link "Prompts" at bounding box center [286, 19] width 35 height 12
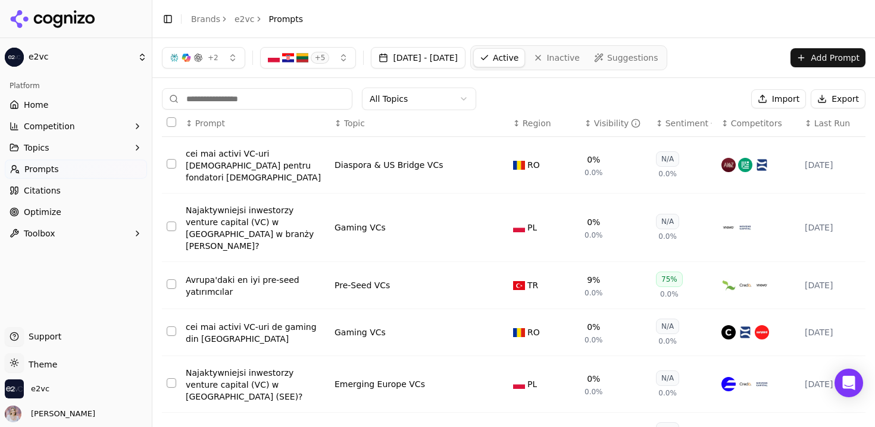
scroll to position [3, 0]
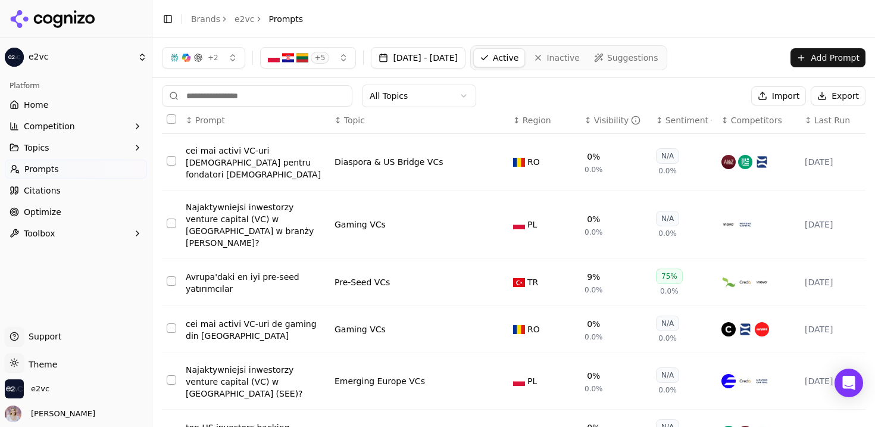
click at [399, 62] on button "[DATE] - [DATE]" at bounding box center [418, 57] width 95 height 21
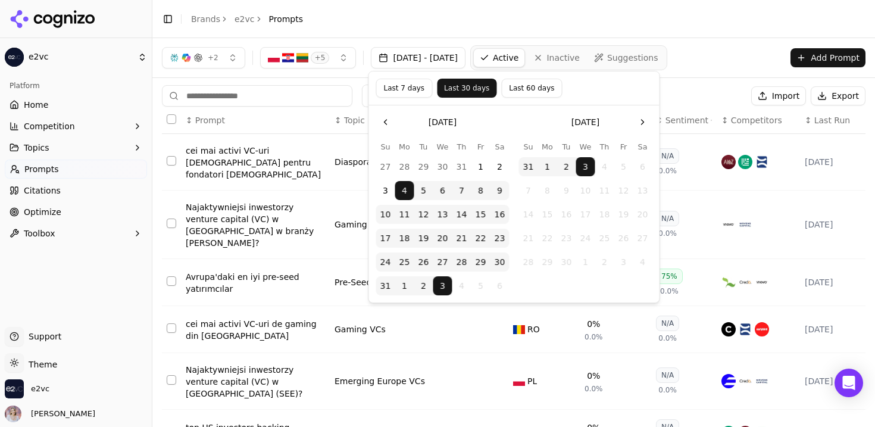
click at [520, 97] on button "Last 60 days" at bounding box center [531, 88] width 61 height 19
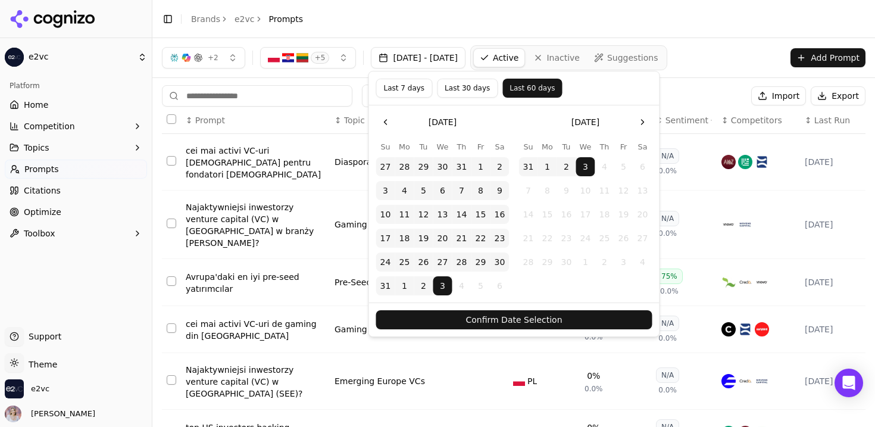
click at [503, 324] on button "Confirm Date Selection" at bounding box center [514, 319] width 276 height 19
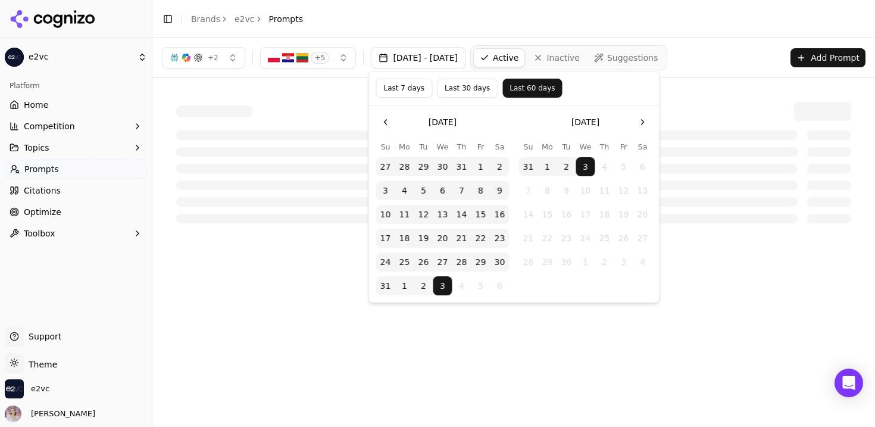
scroll to position [0, 0]
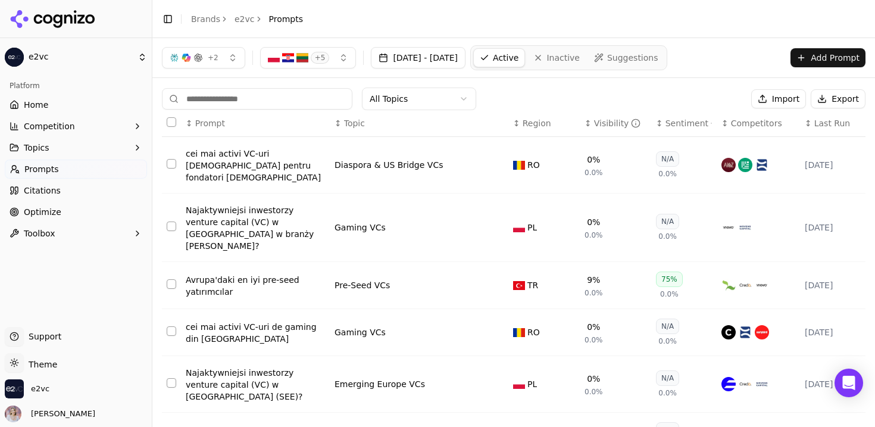
click at [519, 57] on span "Active" at bounding box center [506, 58] width 26 height 12
click at [838, 98] on button "Export" at bounding box center [838, 98] width 55 height 19
click at [96, 194] on link "Citations" at bounding box center [76, 190] width 142 height 19
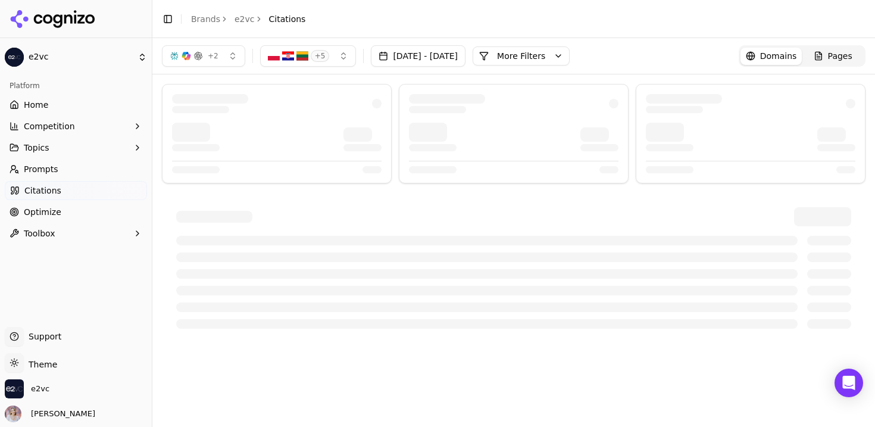
click at [96, 104] on link "Home" at bounding box center [76, 104] width 142 height 19
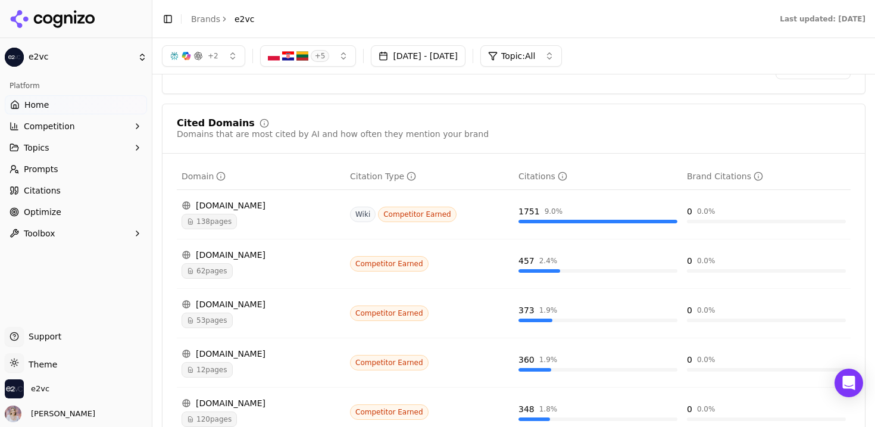
scroll to position [1222, 0]
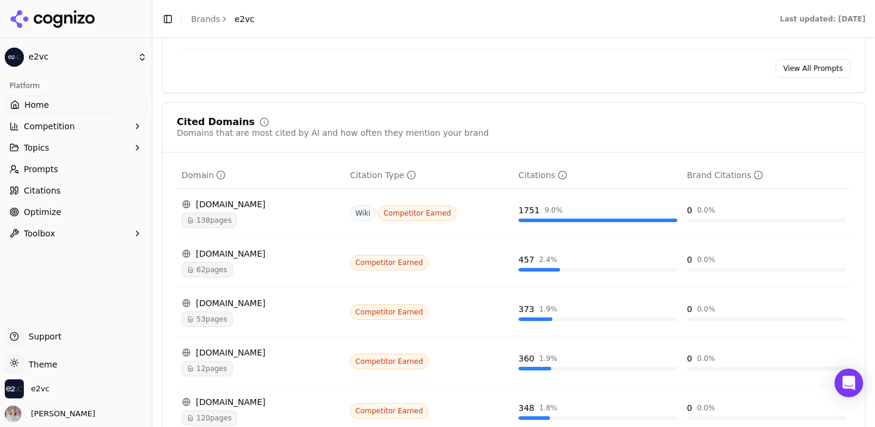
click at [223, 198] on div "[DOMAIN_NAME]" at bounding box center [261, 204] width 159 height 12
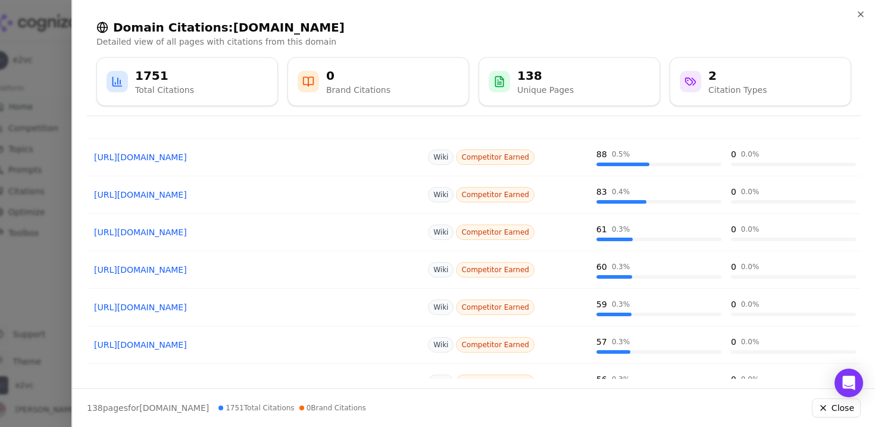
scroll to position [227, 0]
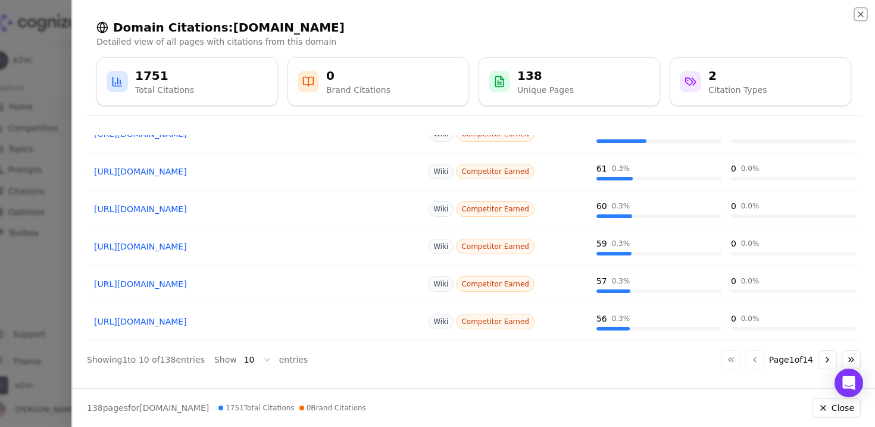
click at [863, 11] on icon "button" at bounding box center [861, 15] width 10 height 10
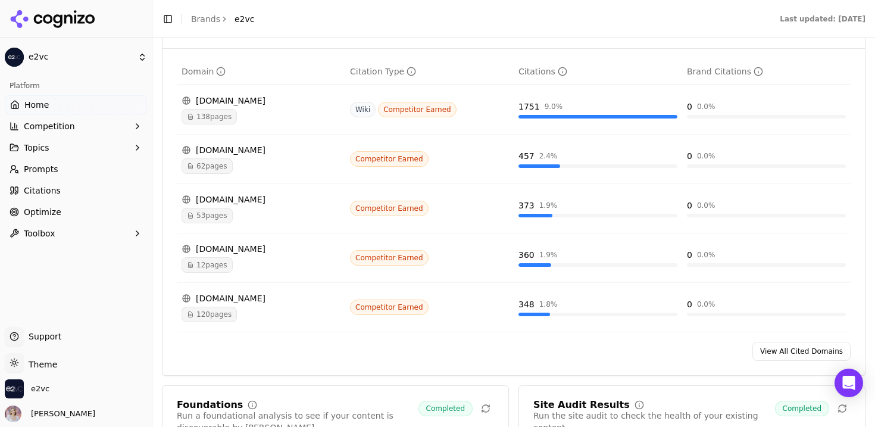
scroll to position [1327, 0]
click at [216, 207] on span "53 pages" at bounding box center [207, 214] width 51 height 15
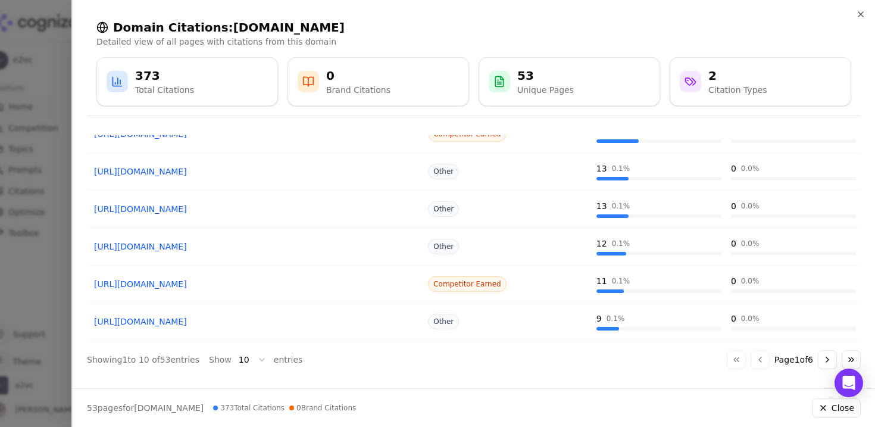
scroll to position [0, 0]
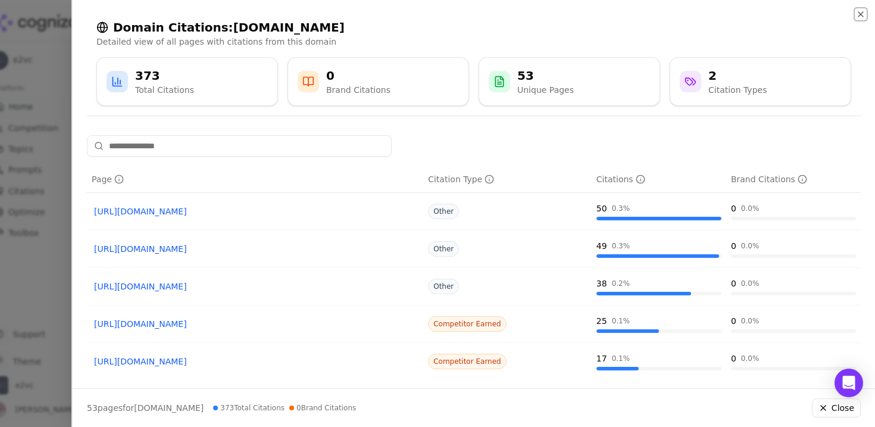
click at [863, 12] on icon "button" at bounding box center [861, 15] width 10 height 10
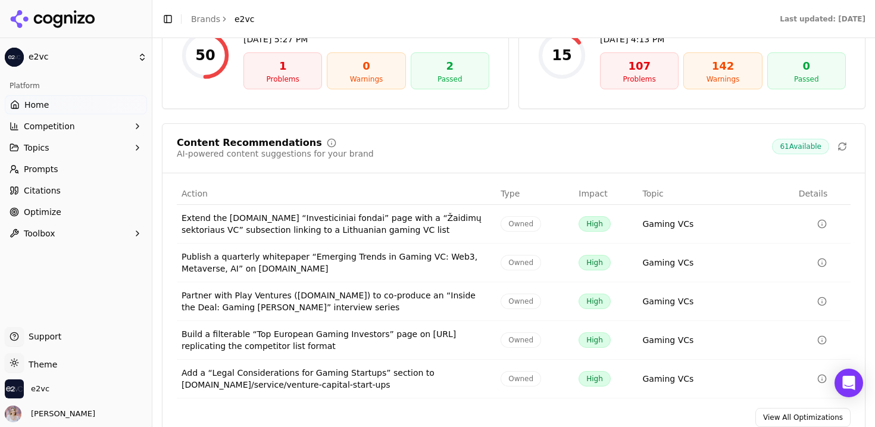
scroll to position [1790, 0]
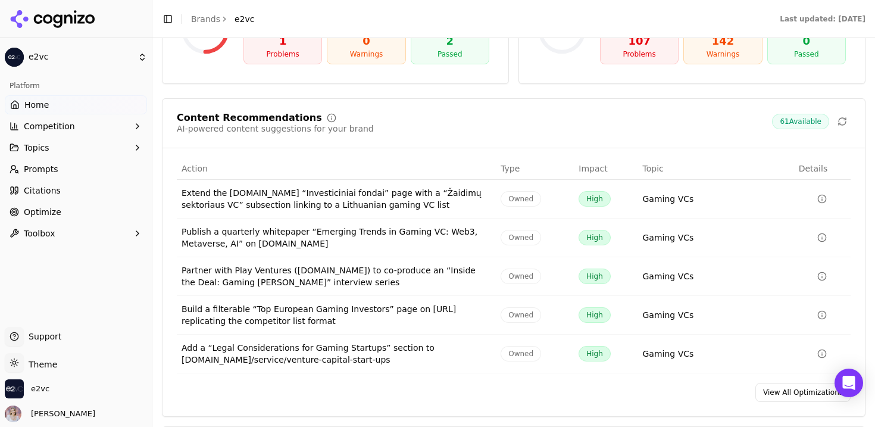
click at [813, 383] on link "View All Optimizations" at bounding box center [803, 392] width 95 height 19
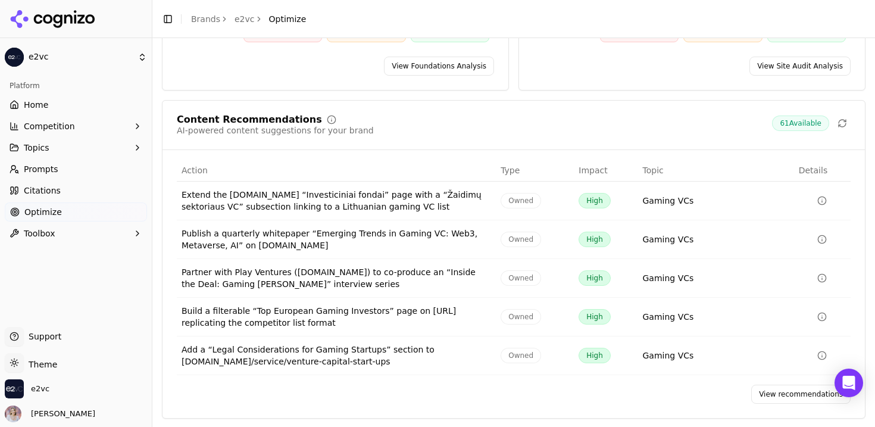
scroll to position [185, 0]
click at [701, 200] on td "Gaming VCs" at bounding box center [716, 199] width 156 height 39
click at [679, 205] on div "Gaming VCs" at bounding box center [668, 200] width 51 height 12
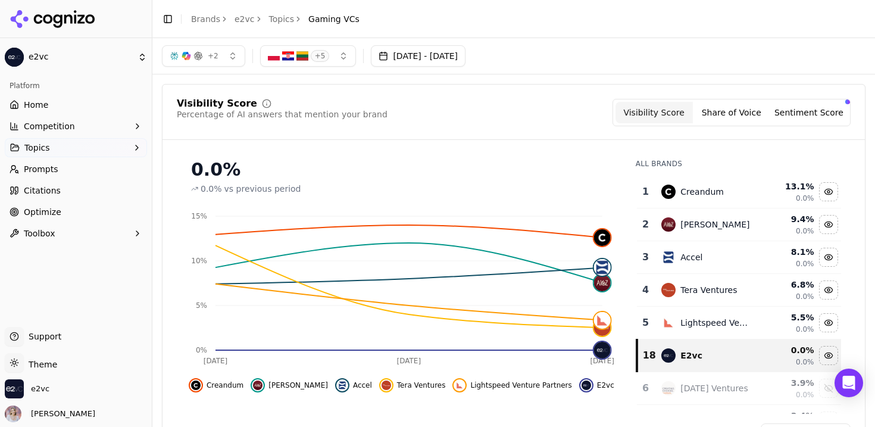
click at [99, 95] on div "Platform" at bounding box center [76, 85] width 142 height 19
click at [85, 172] on link "Prompts" at bounding box center [76, 169] width 142 height 19
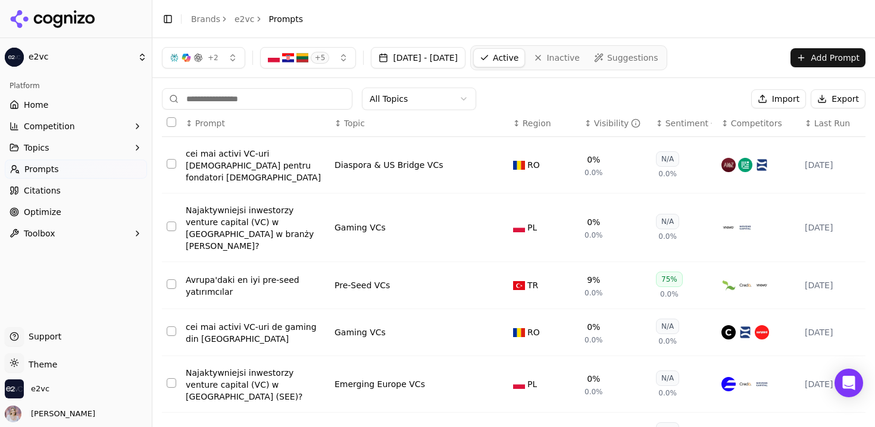
click at [77, 188] on link "Citations" at bounding box center [76, 190] width 142 height 19
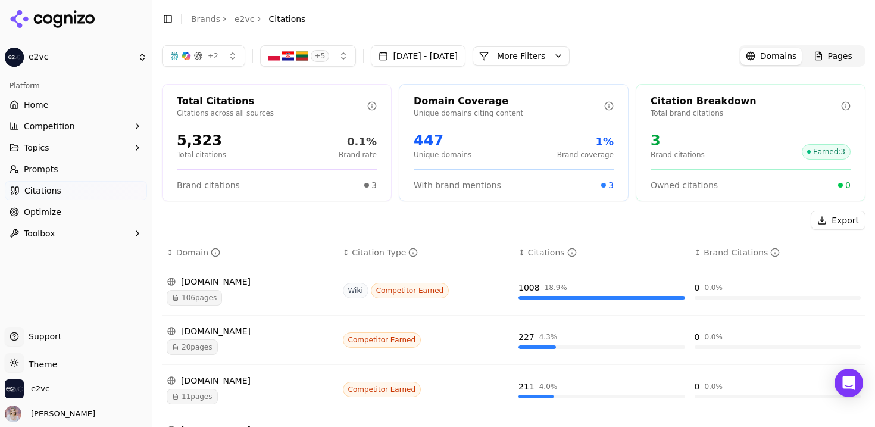
click at [72, 205] on link "Optimize" at bounding box center [76, 211] width 142 height 19
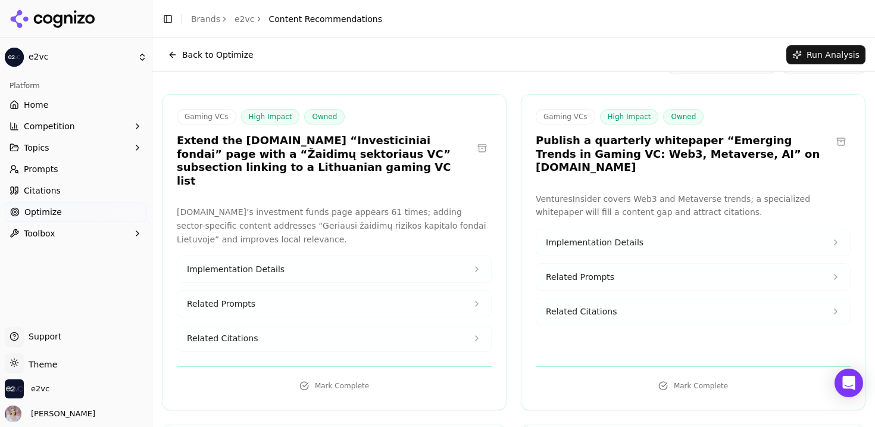
scroll to position [36, 0]
click at [557, 169] on h3 "Publish a quarterly whitepaper “Emerging Trends in Gaming VC: Web3, Metaverse, …" at bounding box center [684, 155] width 296 height 40
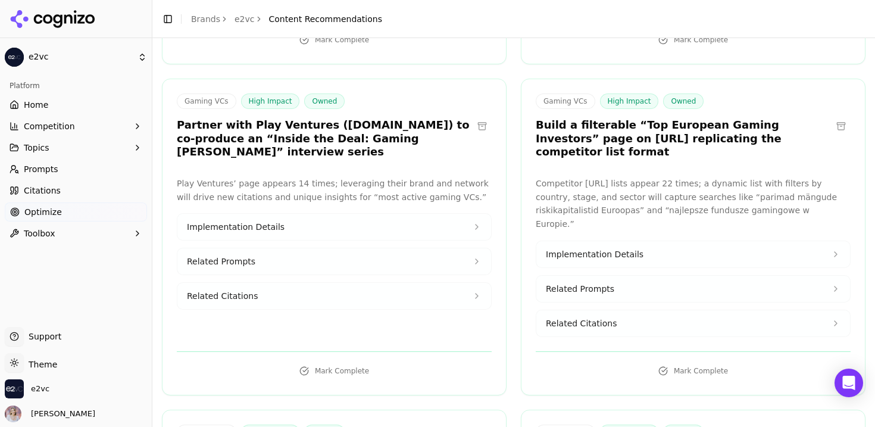
scroll to position [394, 0]
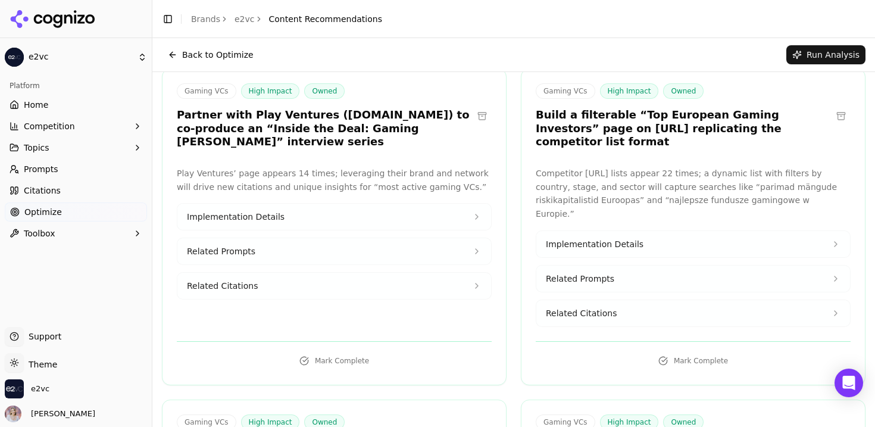
click at [474, 212] on icon at bounding box center [477, 217] width 10 height 10
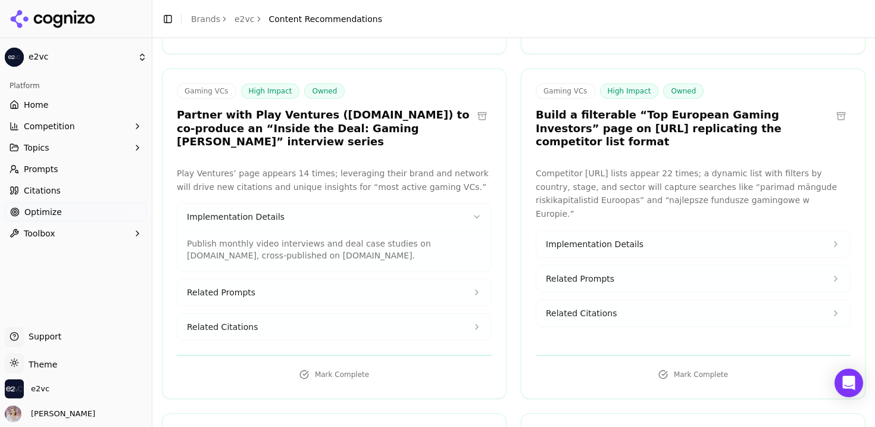
scroll to position [421, 0]
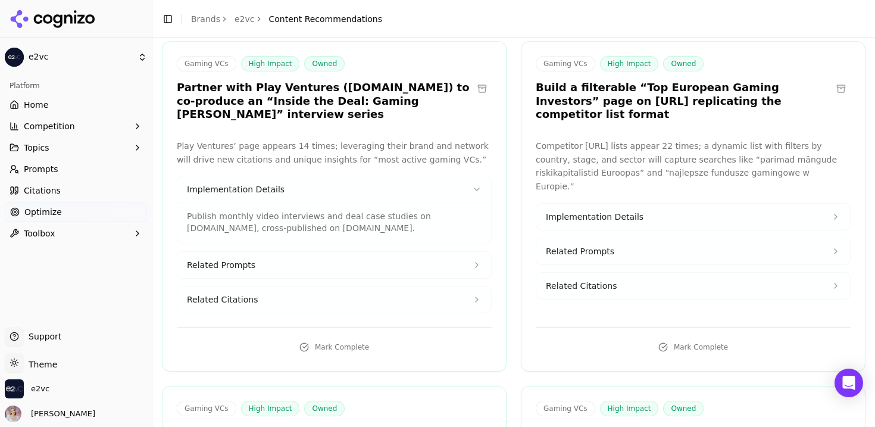
click at [467, 252] on button "Related Prompts" at bounding box center [334, 265] width 314 height 26
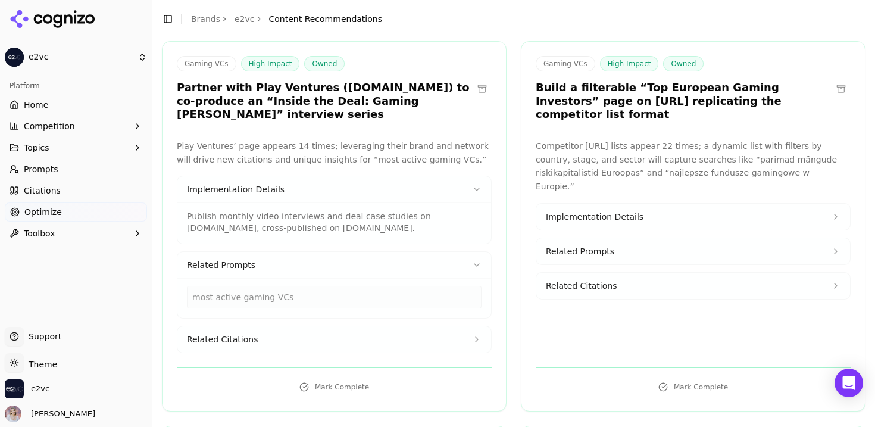
scroll to position [420, 0]
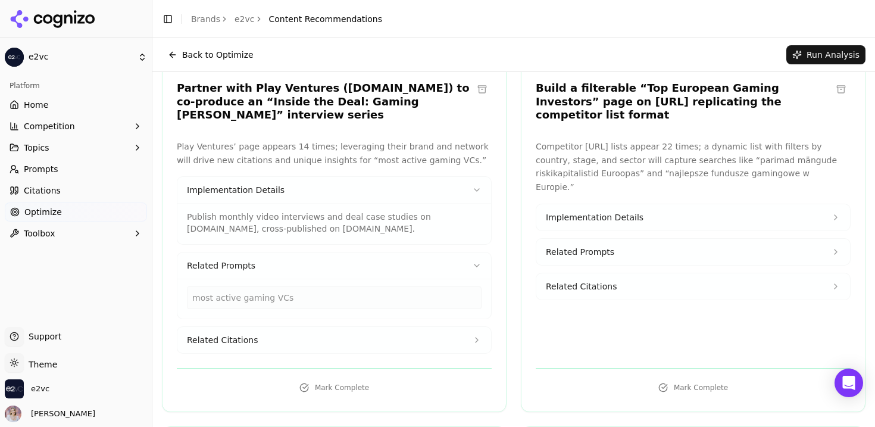
click at [472, 327] on button "Related Citations" at bounding box center [334, 340] width 314 height 26
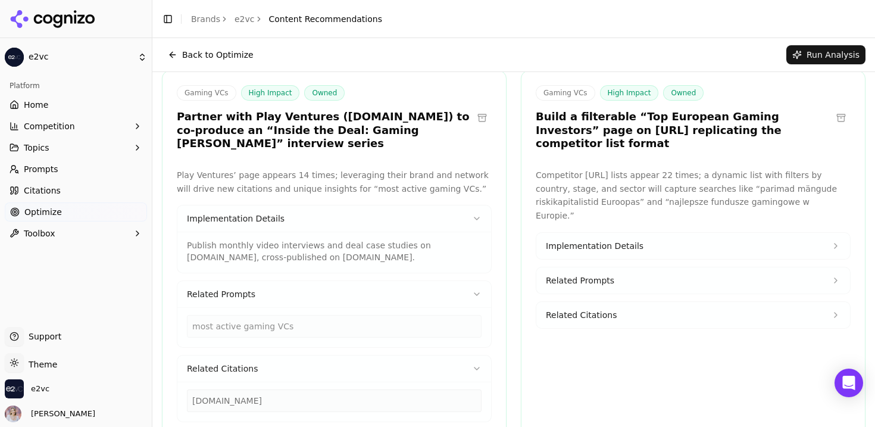
scroll to position [387, 0]
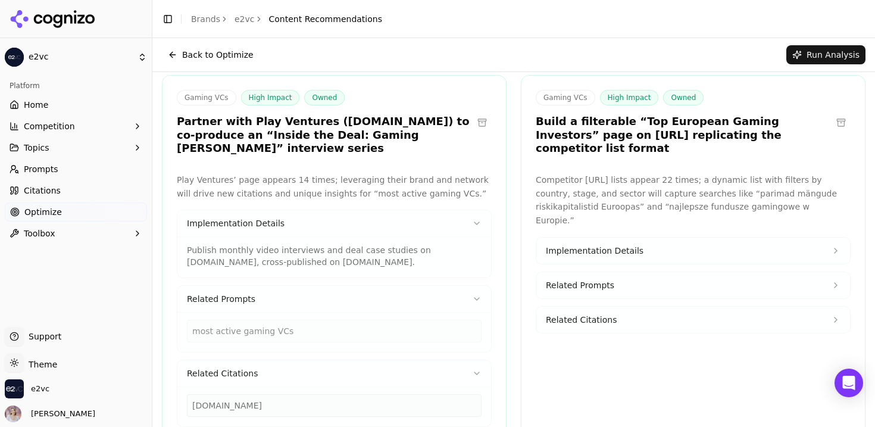
click at [835, 317] on icon at bounding box center [836, 319] width 2 height 5
click at [829, 272] on button "Related Prompts" at bounding box center [693, 285] width 314 height 26
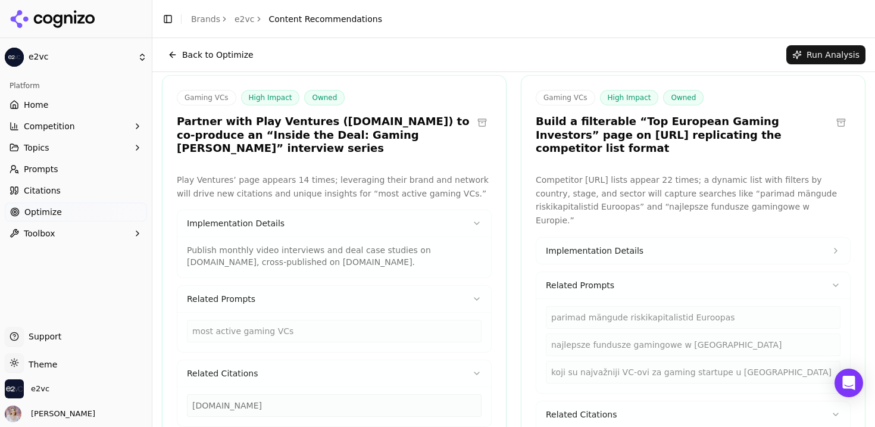
click at [834, 246] on icon at bounding box center [836, 251] width 10 height 10
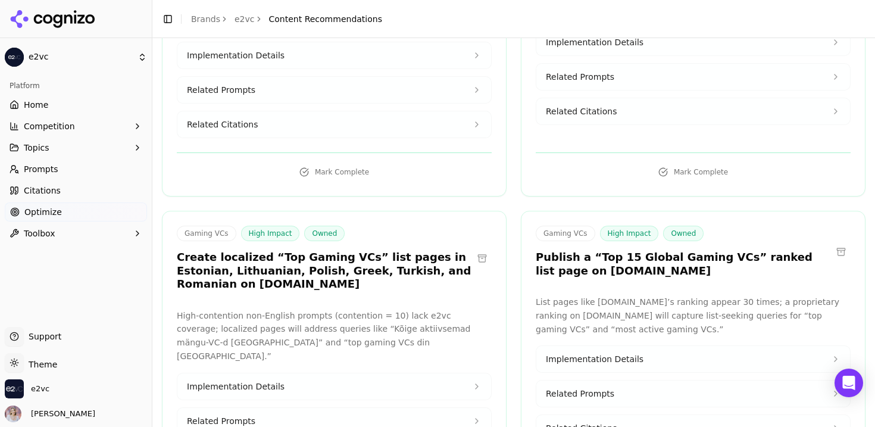
scroll to position [1112, 0]
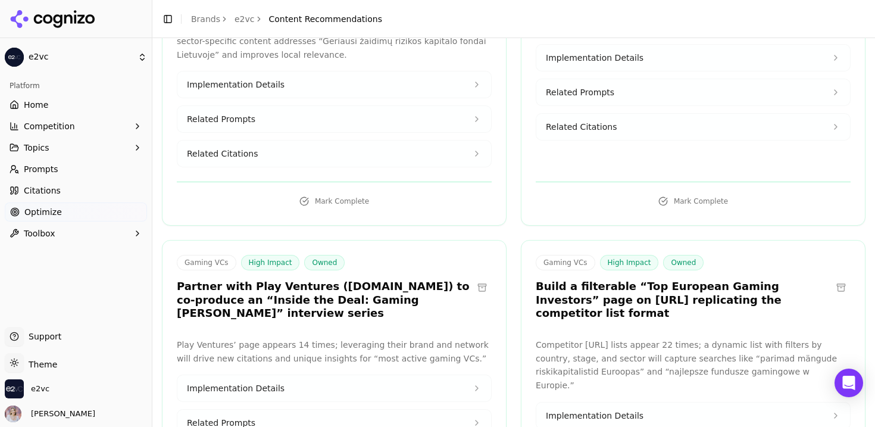
scroll to position [567, 0]
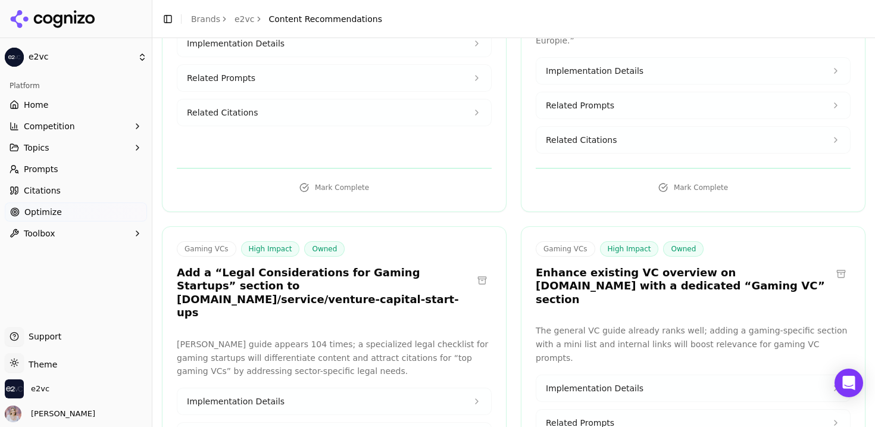
click at [80, 225] on button "Toolbox" at bounding box center [76, 233] width 142 height 19
click at [82, 249] on span "llms.txt Generator" at bounding box center [76, 253] width 104 height 12
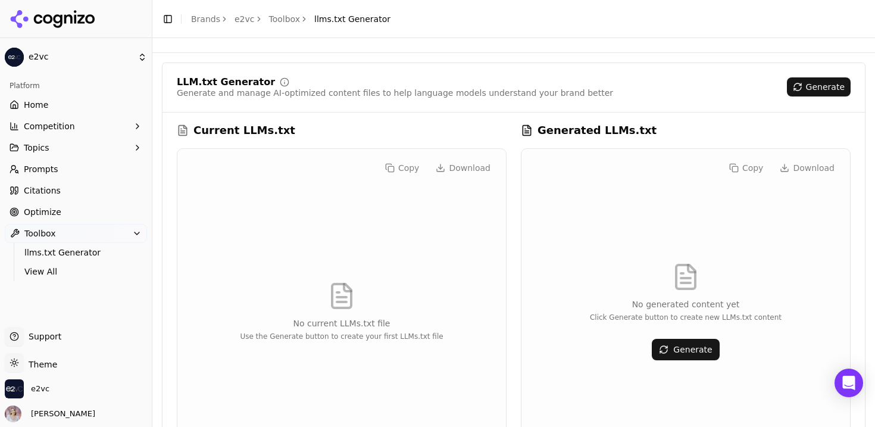
click at [808, 82] on button "Generate" at bounding box center [819, 86] width 64 height 19
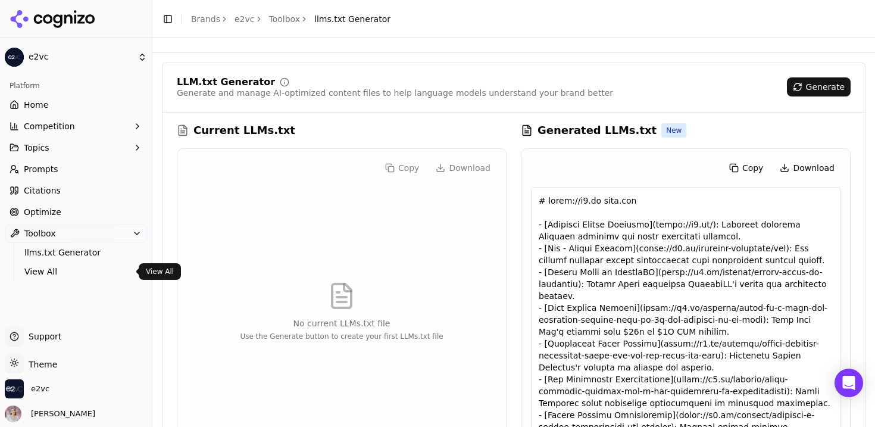
click at [47, 274] on span "View All" at bounding box center [76, 272] width 104 height 12
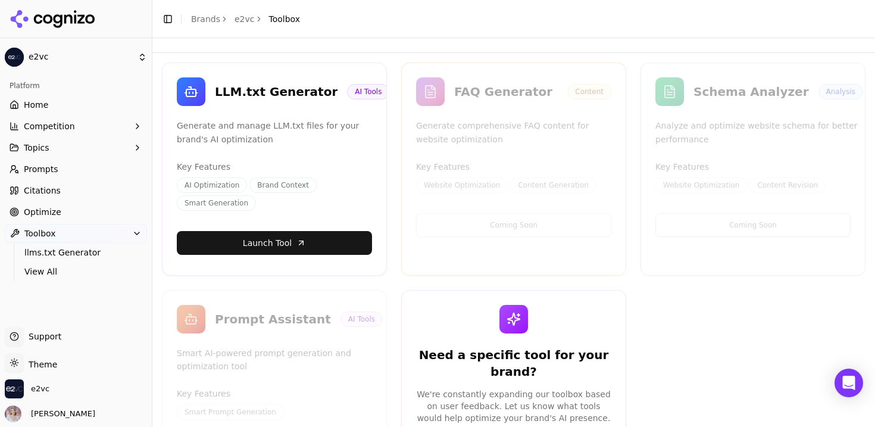
click at [102, 191] on link "Citations" at bounding box center [76, 190] width 142 height 19
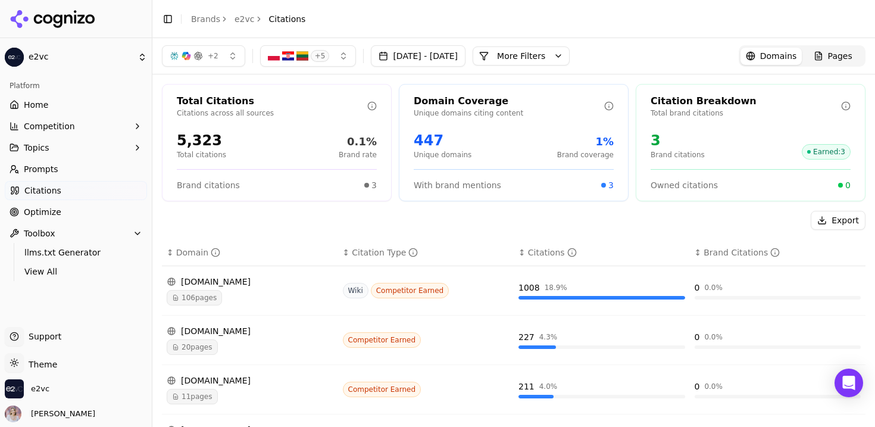
click at [826, 219] on button "Export" at bounding box center [838, 220] width 55 height 19
click at [570, 49] on button "More Filters" at bounding box center [521, 55] width 97 height 19
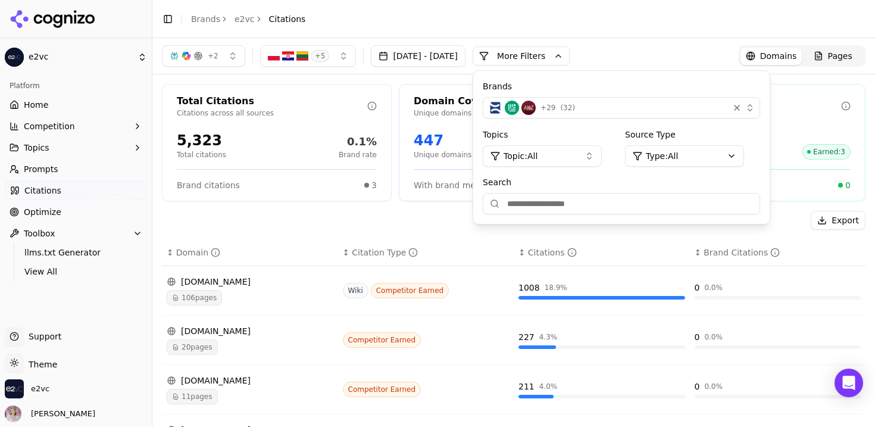
click at [645, 55] on div "+ 2 + 5 Aug 04, 2025 - Sep 03, 2025 More More Filters Brands + 29 ( 32 ) Topics…" at bounding box center [514, 55] width 704 height 21
click at [455, 222] on div "Export" at bounding box center [514, 220] width 704 height 19
click at [631, 58] on div "+ 2 + 5 Aug 04, 2025 - Sep 03, 2025 More More Filters Brands + 29 ( 32 ) Topics…" at bounding box center [514, 55] width 704 height 21
click at [570, 58] on button "More Filters" at bounding box center [521, 55] width 97 height 19
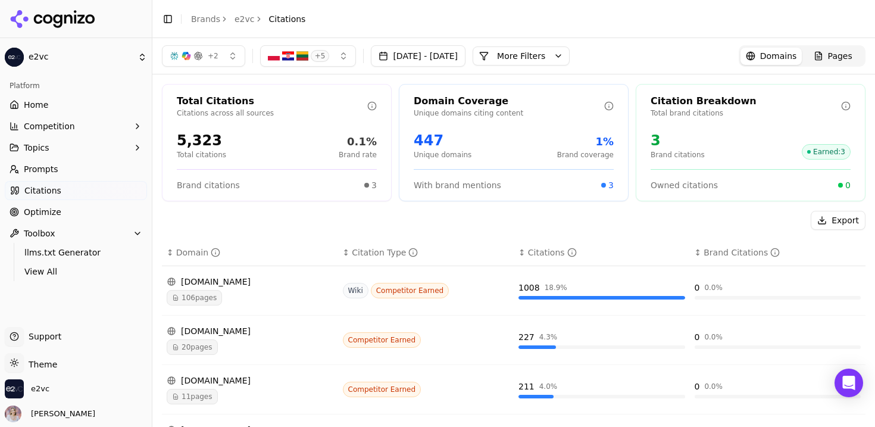
click at [825, 58] on div "Pages" at bounding box center [833, 56] width 39 height 12
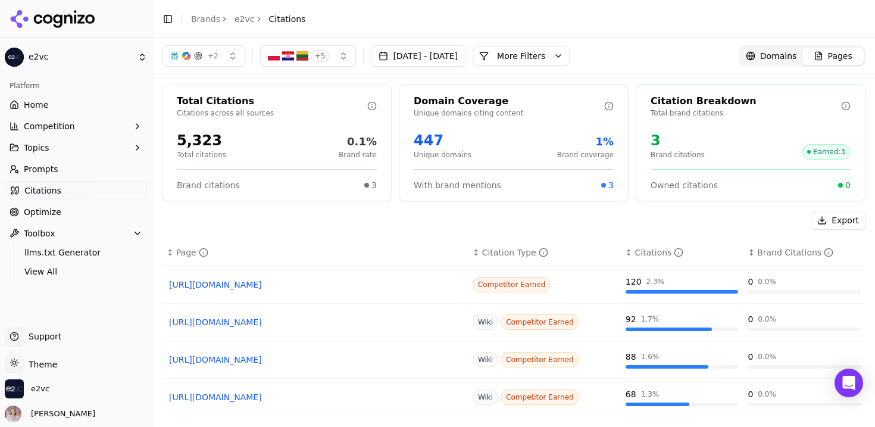
click at [785, 63] on link "Domains" at bounding box center [772, 56] width 62 height 17
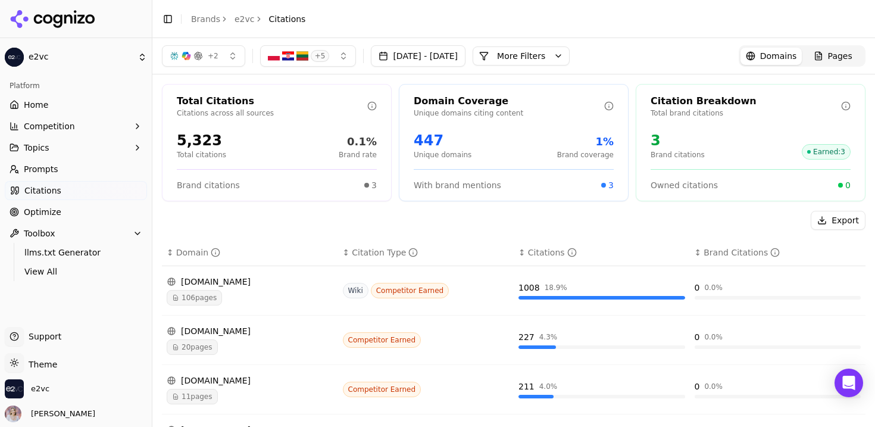
click at [102, 171] on link "Prompts" at bounding box center [76, 169] width 142 height 19
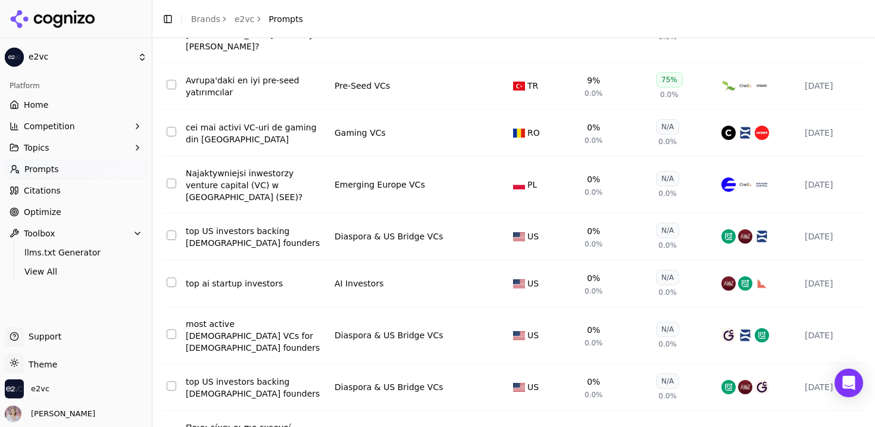
scroll to position [251, 0]
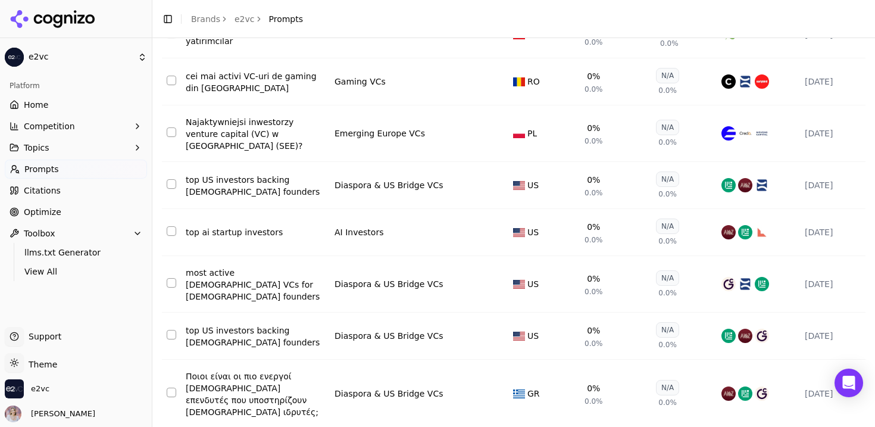
click at [83, 195] on link "Citations" at bounding box center [76, 190] width 142 height 19
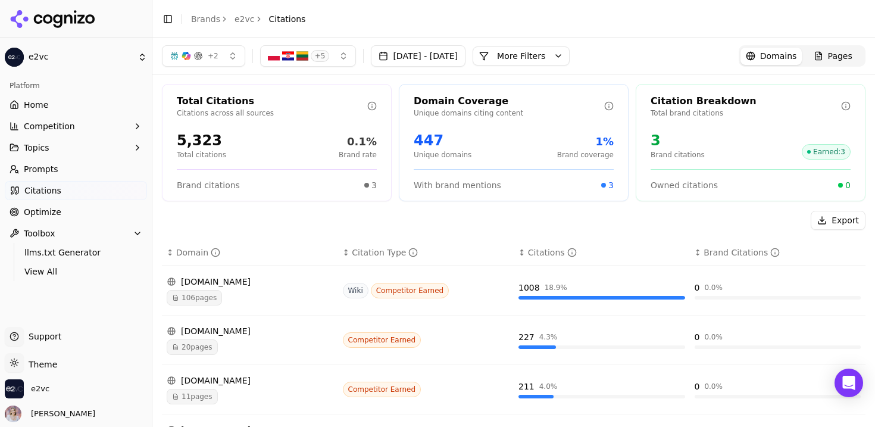
click at [773, 136] on div "3 Brand citations Earned : 3" at bounding box center [751, 145] width 200 height 29
click at [781, 148] on div "3 Brand citations Earned : 3" at bounding box center [751, 145] width 200 height 29
click at [822, 148] on span "Earned : 3" at bounding box center [826, 151] width 49 height 15
click at [88, 164] on link "Prompts" at bounding box center [76, 169] width 142 height 19
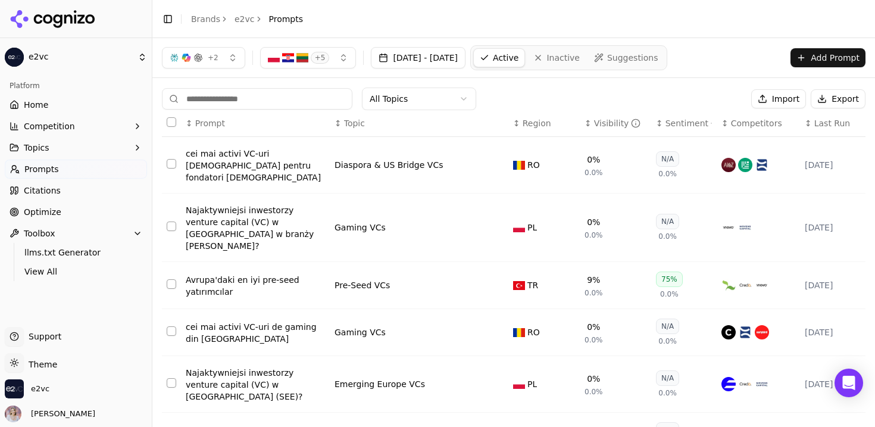
click at [653, 55] on span "Suggestions" at bounding box center [632, 58] width 51 height 12
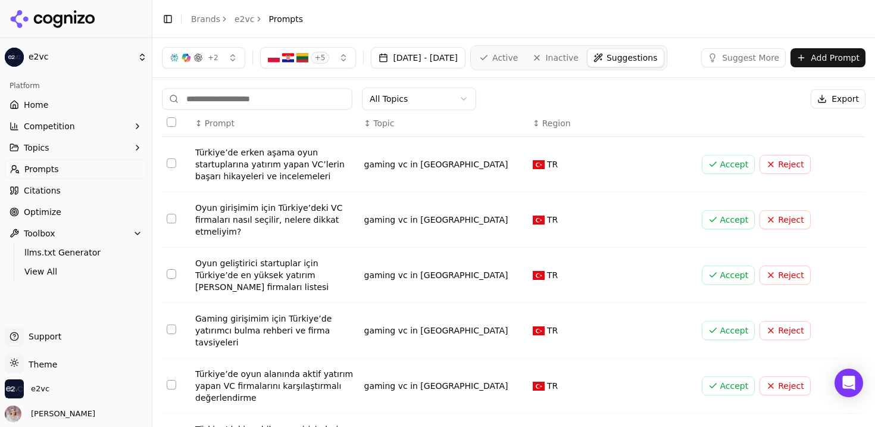
click at [713, 163] on button "Accept" at bounding box center [729, 164] width 54 height 19
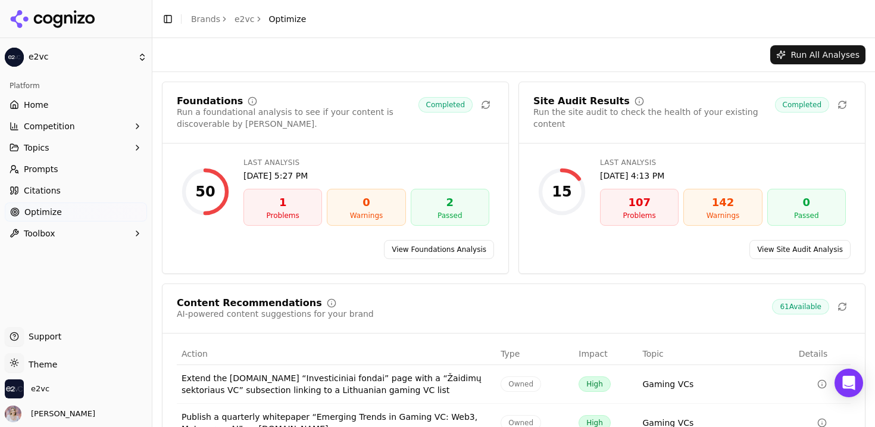
click at [92, 229] on button "Toolbox" at bounding box center [76, 233] width 142 height 19
click at [100, 255] on span "llms.txt Generator" at bounding box center [76, 253] width 104 height 12
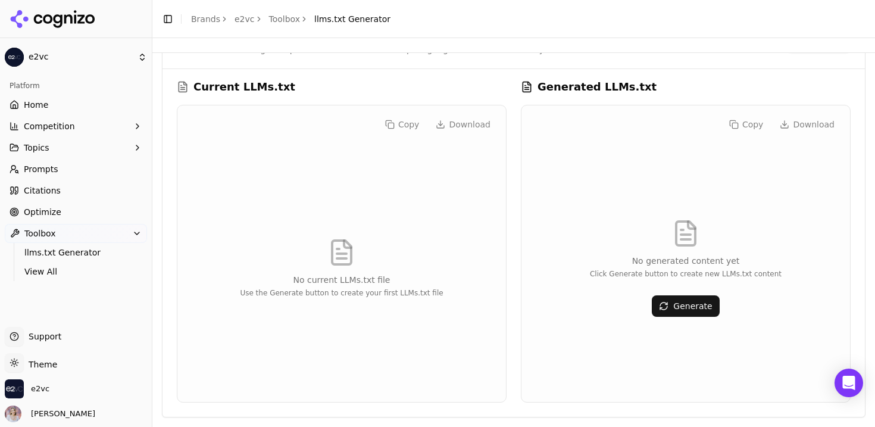
scroll to position [42, 0]
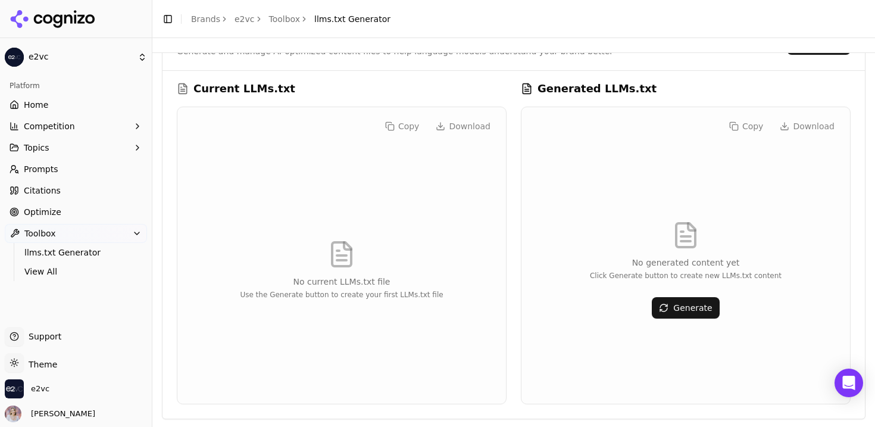
click at [715, 309] on button "Generate" at bounding box center [685, 307] width 67 height 21
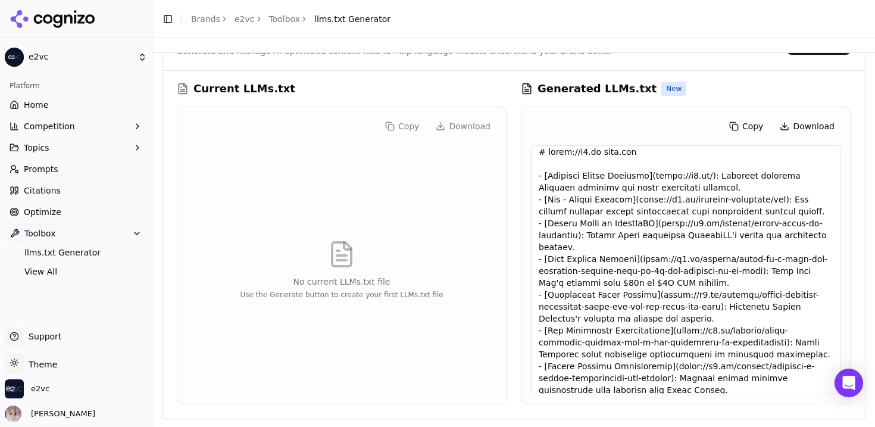
scroll to position [0, 0]
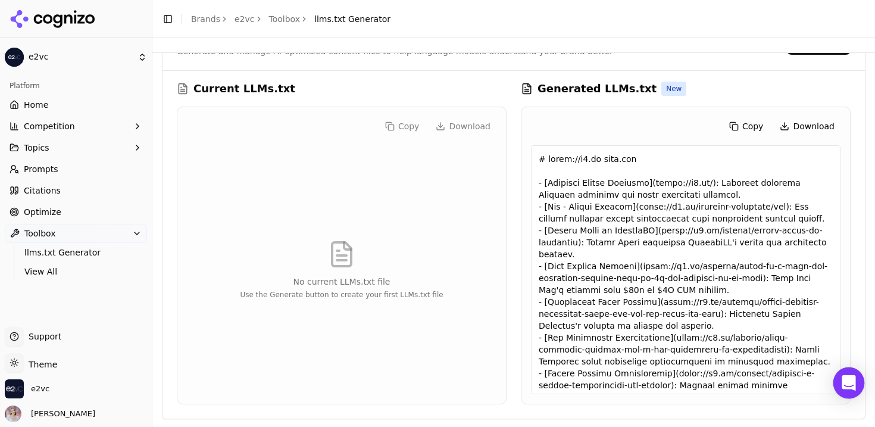
click at [842, 370] on div "Open Intercom Messenger" at bounding box center [850, 383] width 32 height 32
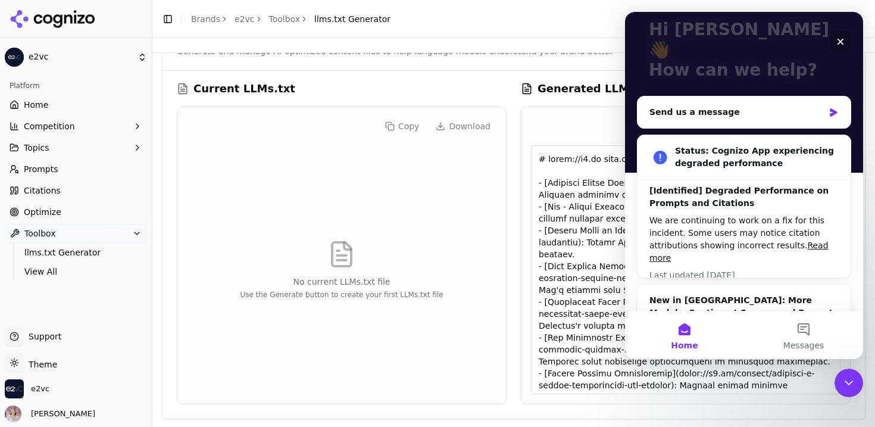
scroll to position [105, 0]
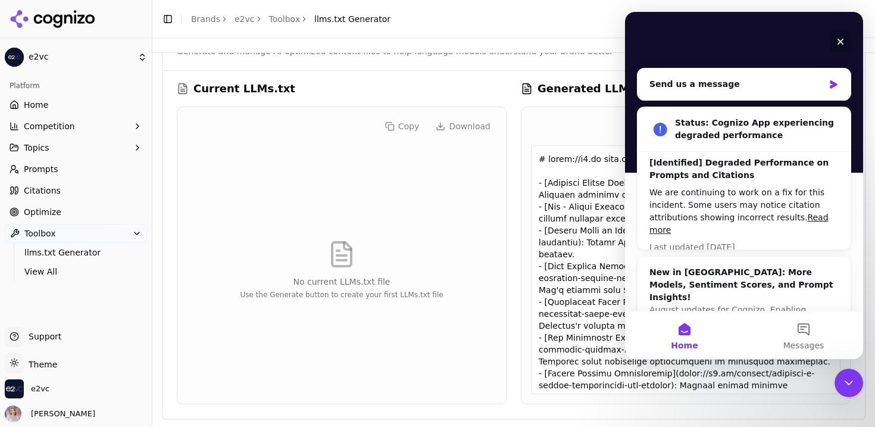
click at [840, 42] on icon "Close" at bounding box center [841, 42] width 7 height 7
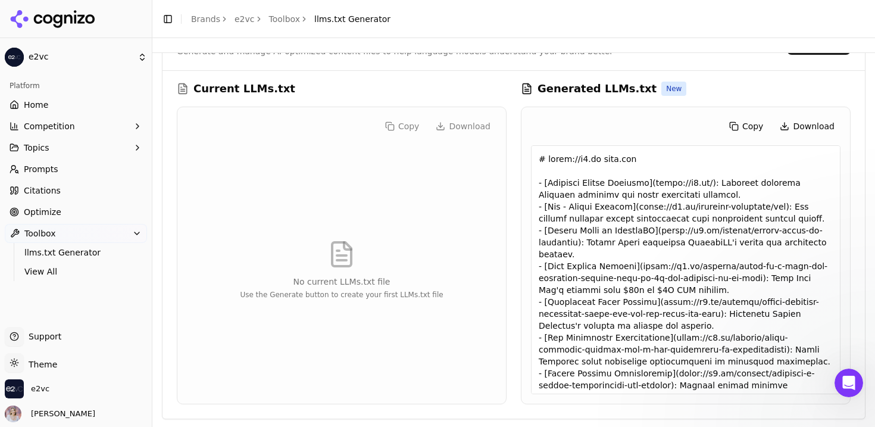
scroll to position [0, 0]
click at [71, 153] on button "Topics" at bounding box center [76, 147] width 142 height 19
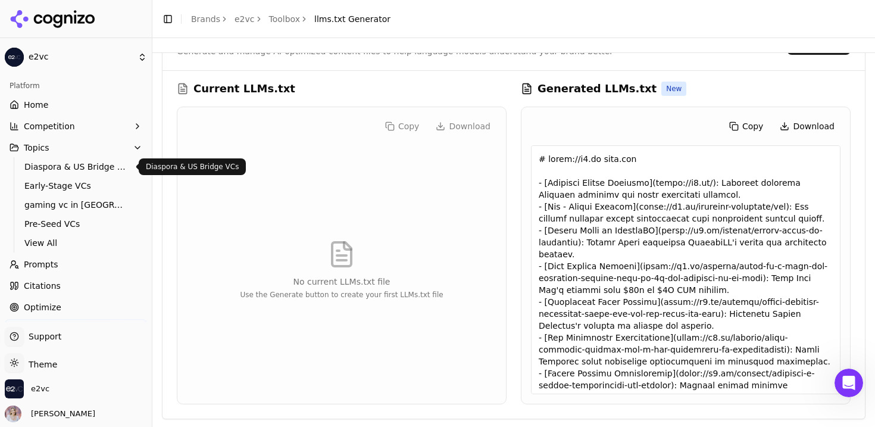
click at [69, 168] on span "Diaspora & US Bridge VCs" at bounding box center [76, 167] width 104 height 12
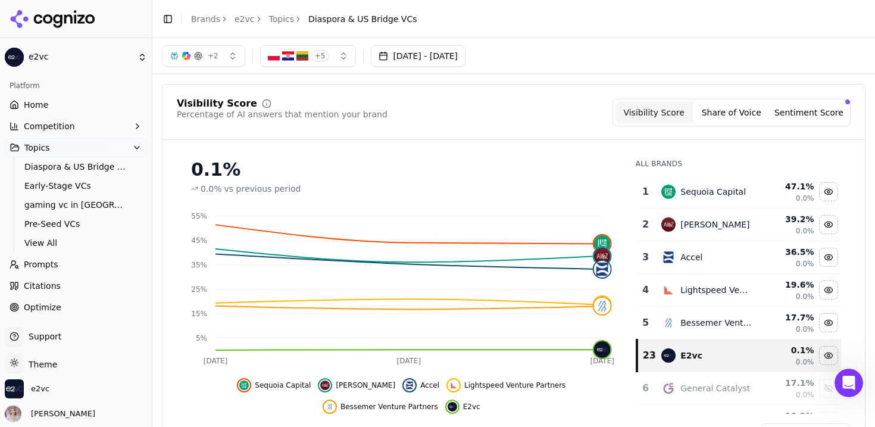
click at [110, 101] on link "Home" at bounding box center [76, 104] width 142 height 19
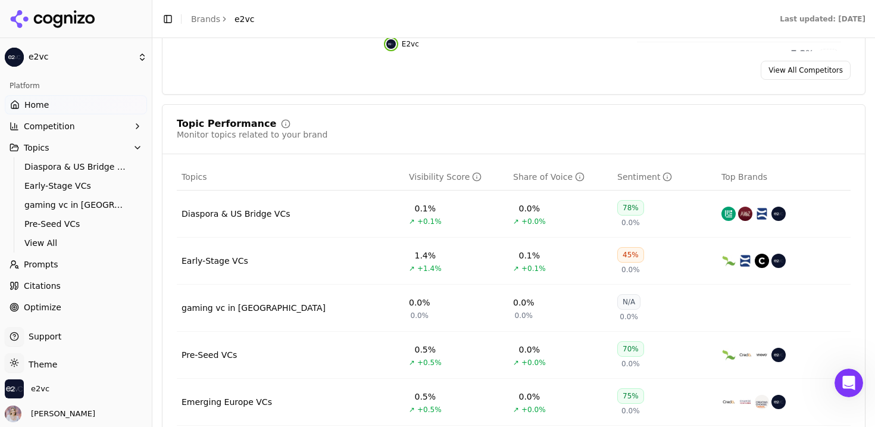
scroll to position [632, 0]
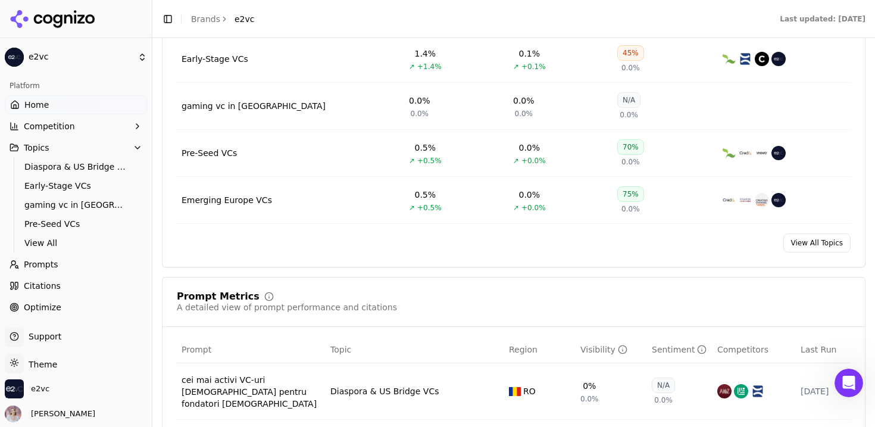
click at [264, 209] on td "Emerging Europe VCs" at bounding box center [290, 200] width 227 height 47
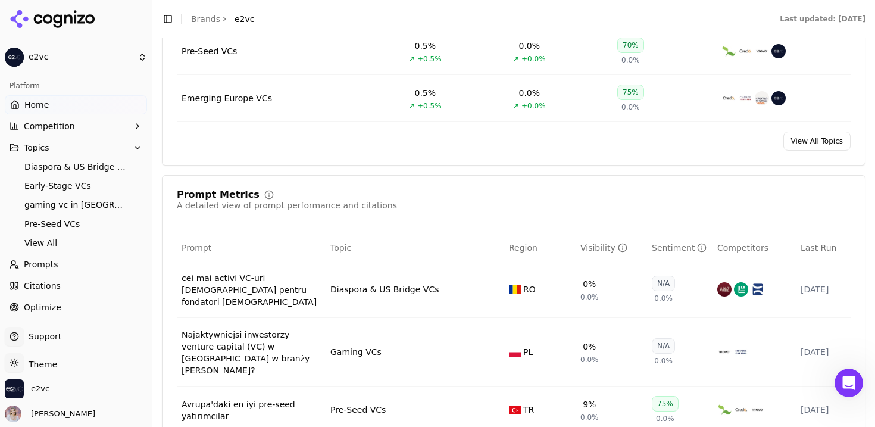
scroll to position [872, 0]
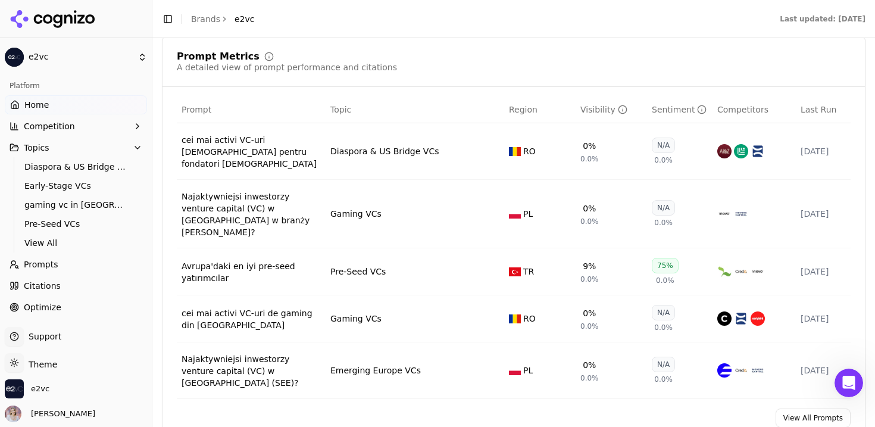
click at [264, 209] on div "Najaktywniejsi inwestorzy venture capital (VC) w [GEOGRAPHIC_DATA] w branży [PE…" at bounding box center [251, 215] width 139 height 48
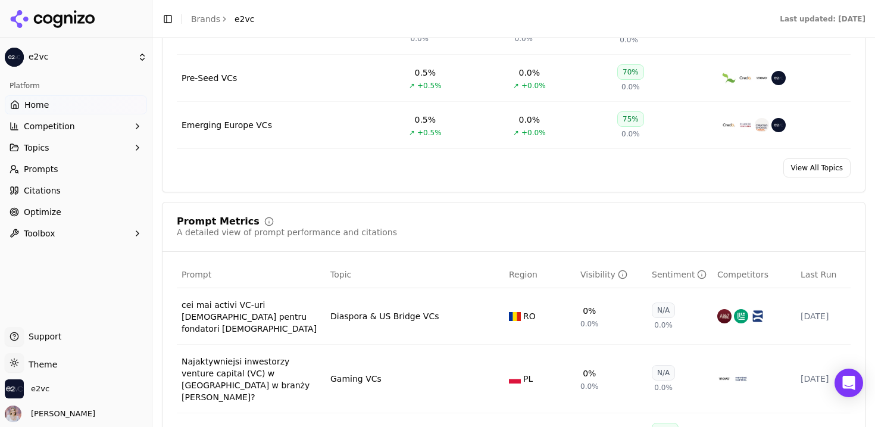
scroll to position [867, 0]
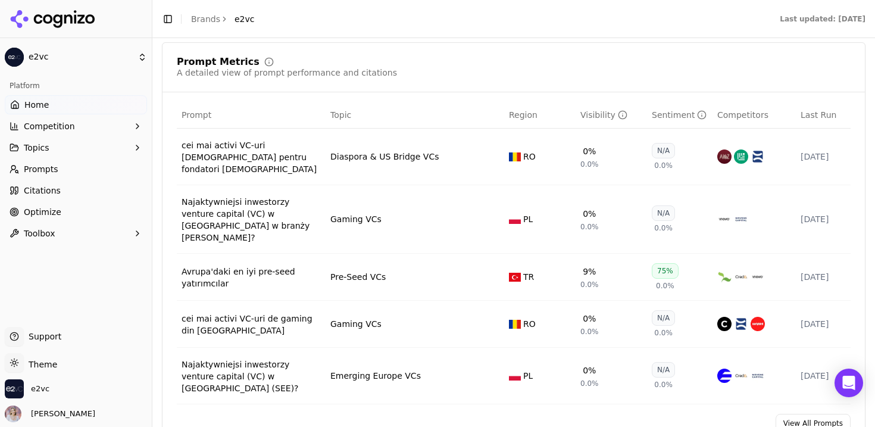
click at [238, 266] on div "Avrupa'daki en iyi pre-seed yatırımcılar" at bounding box center [251, 278] width 139 height 24
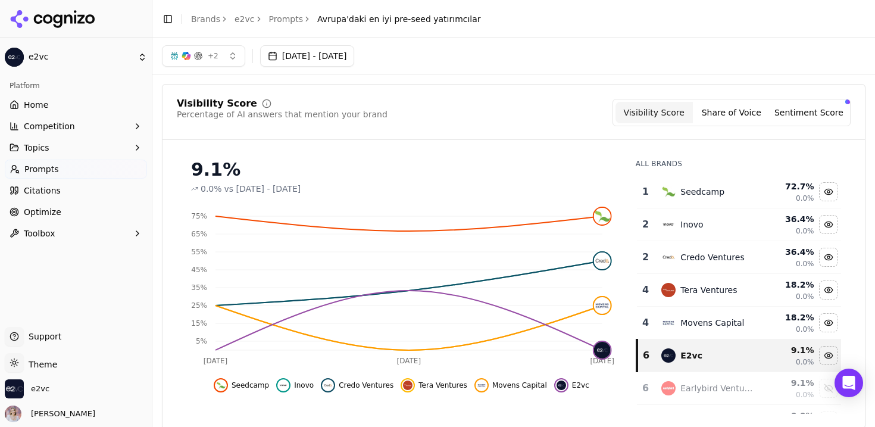
click at [109, 105] on link "Home" at bounding box center [76, 104] width 142 height 19
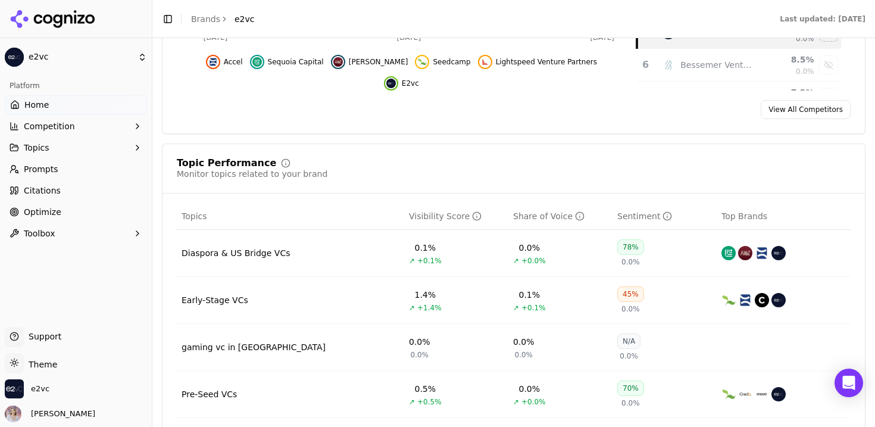
scroll to position [392, 0]
click at [276, 295] on td "Early-Stage VCs" at bounding box center [290, 299] width 227 height 47
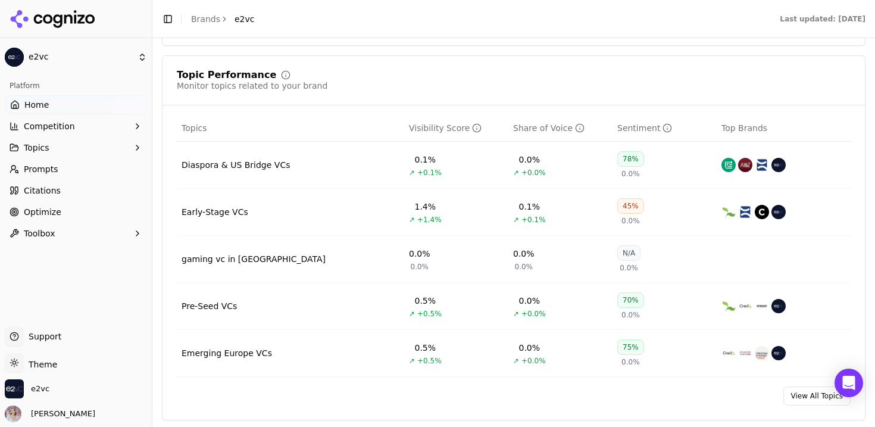
scroll to position [834, 0]
